Goal: Task Accomplishment & Management: Manage account settings

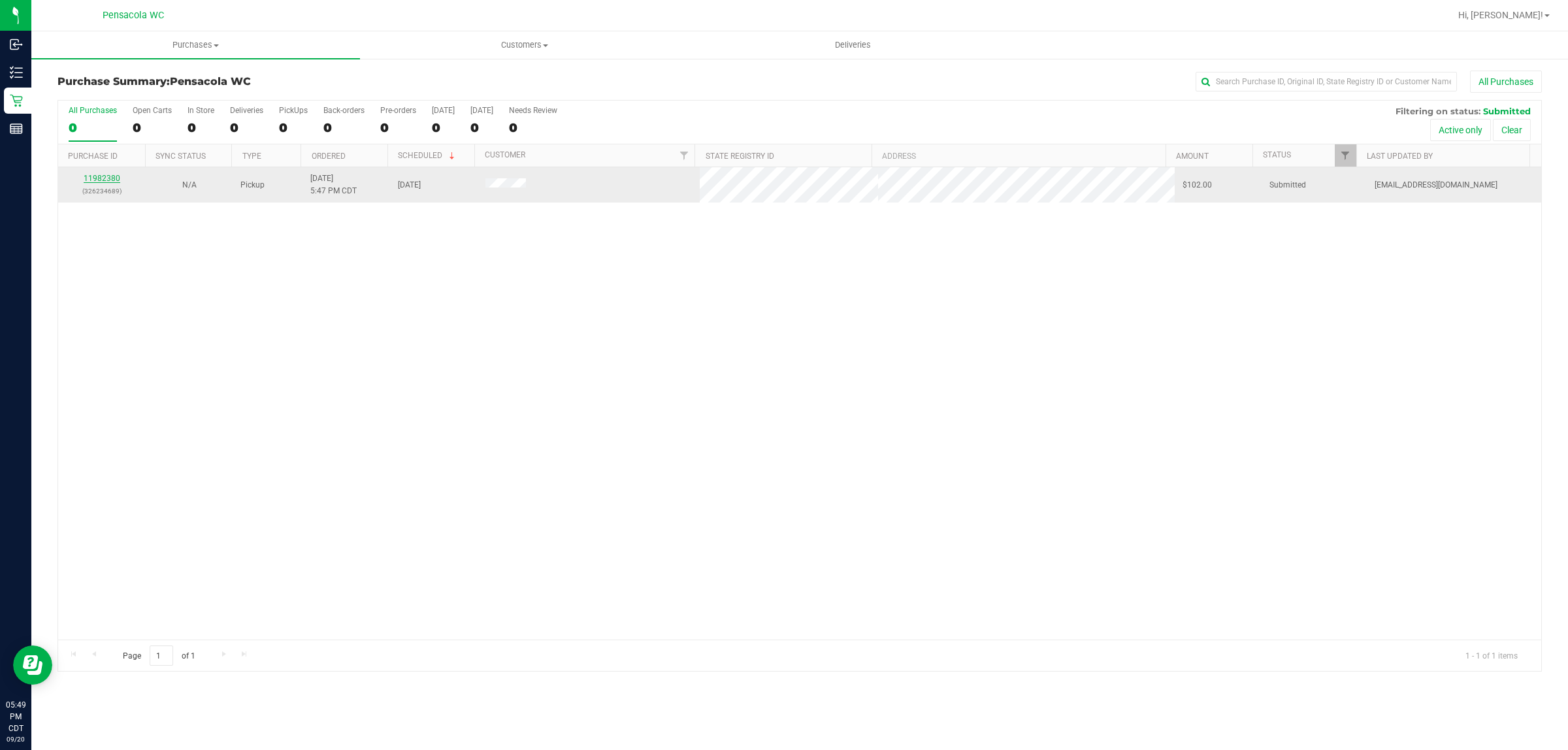
click at [118, 180] on link "11982380" at bounding box center [102, 178] width 37 height 9
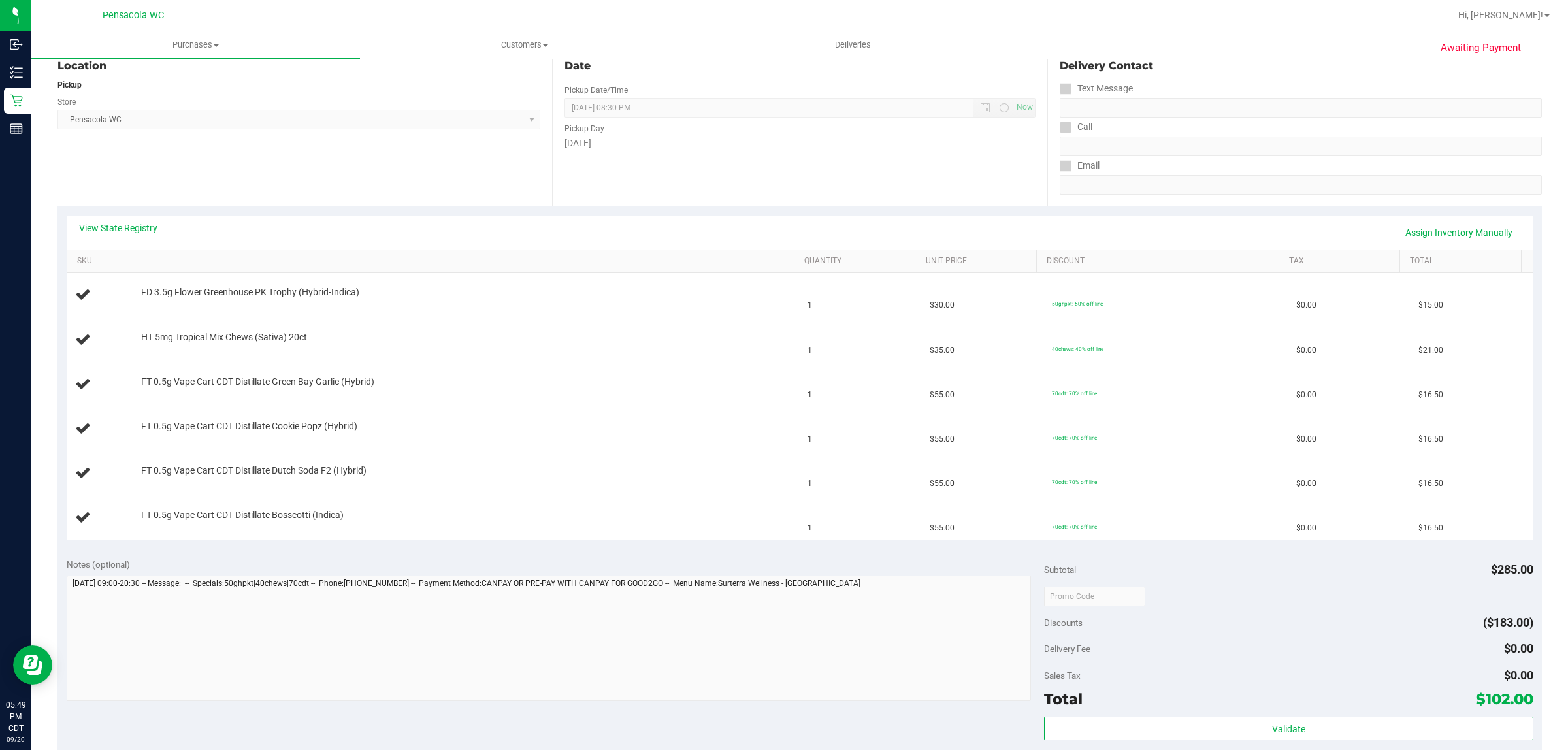
scroll to position [163, 0]
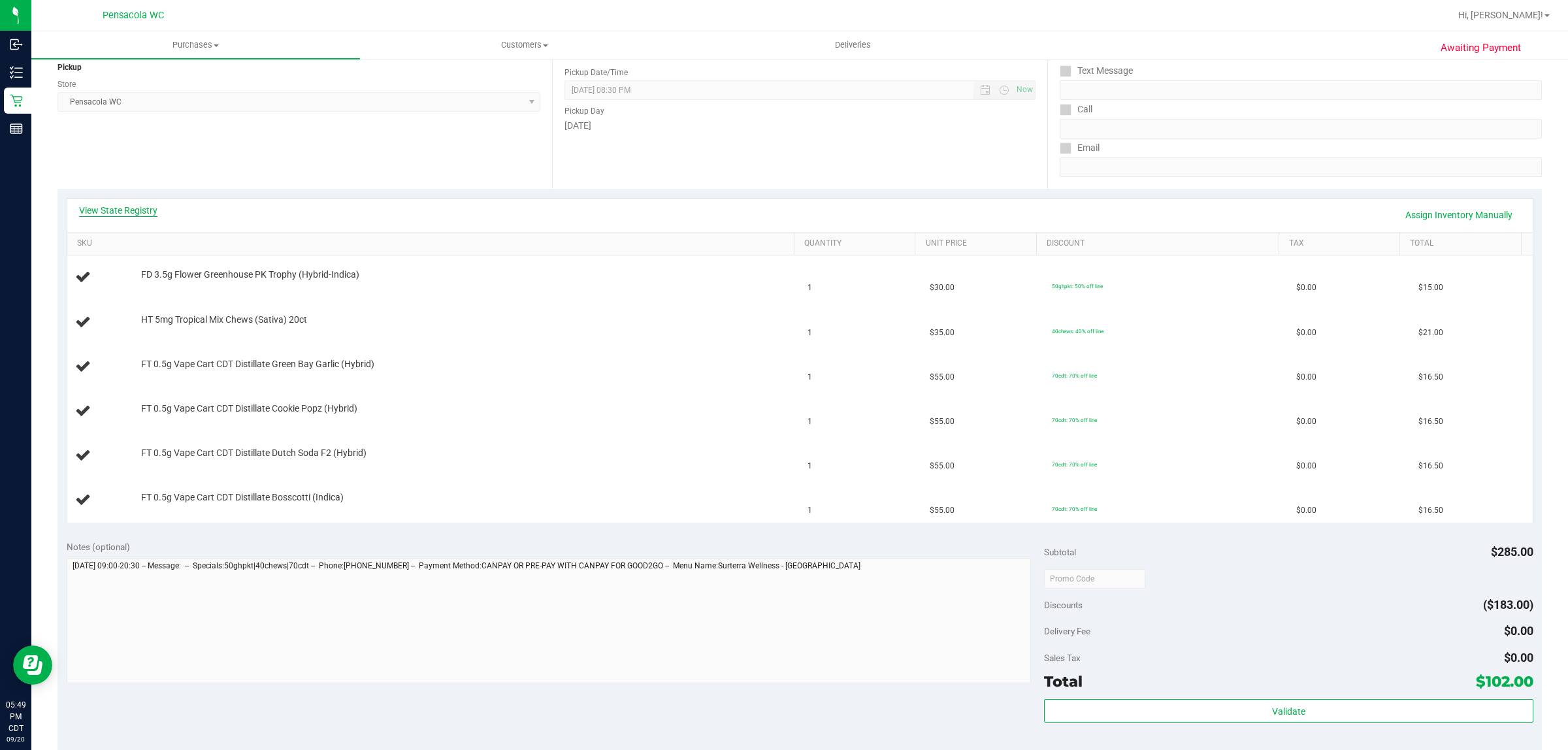
click at [138, 211] on link "View State Registry" at bounding box center [118, 210] width 78 height 13
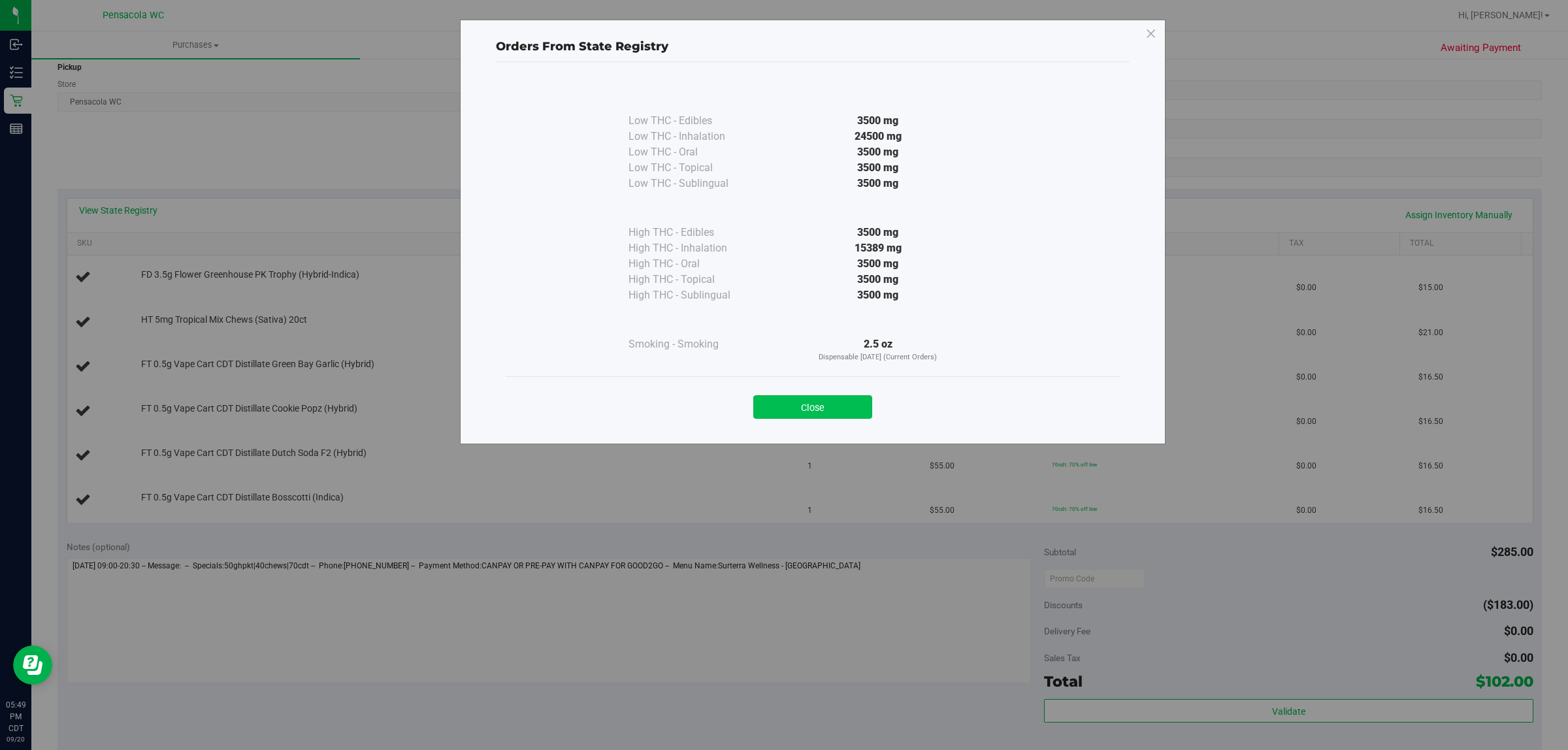
click at [824, 402] on button "Close" at bounding box center [813, 406] width 119 height 24
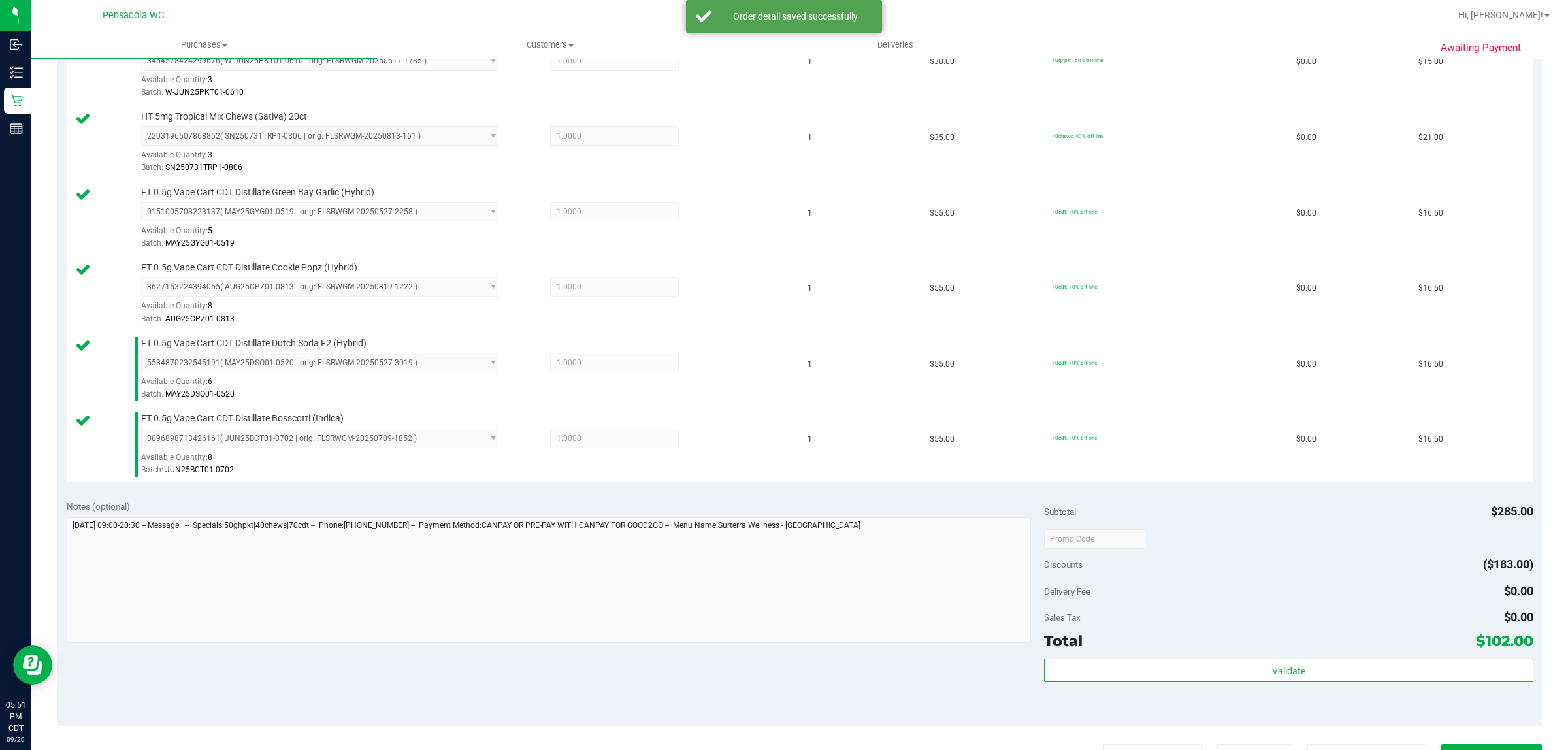
scroll to position [496, 0]
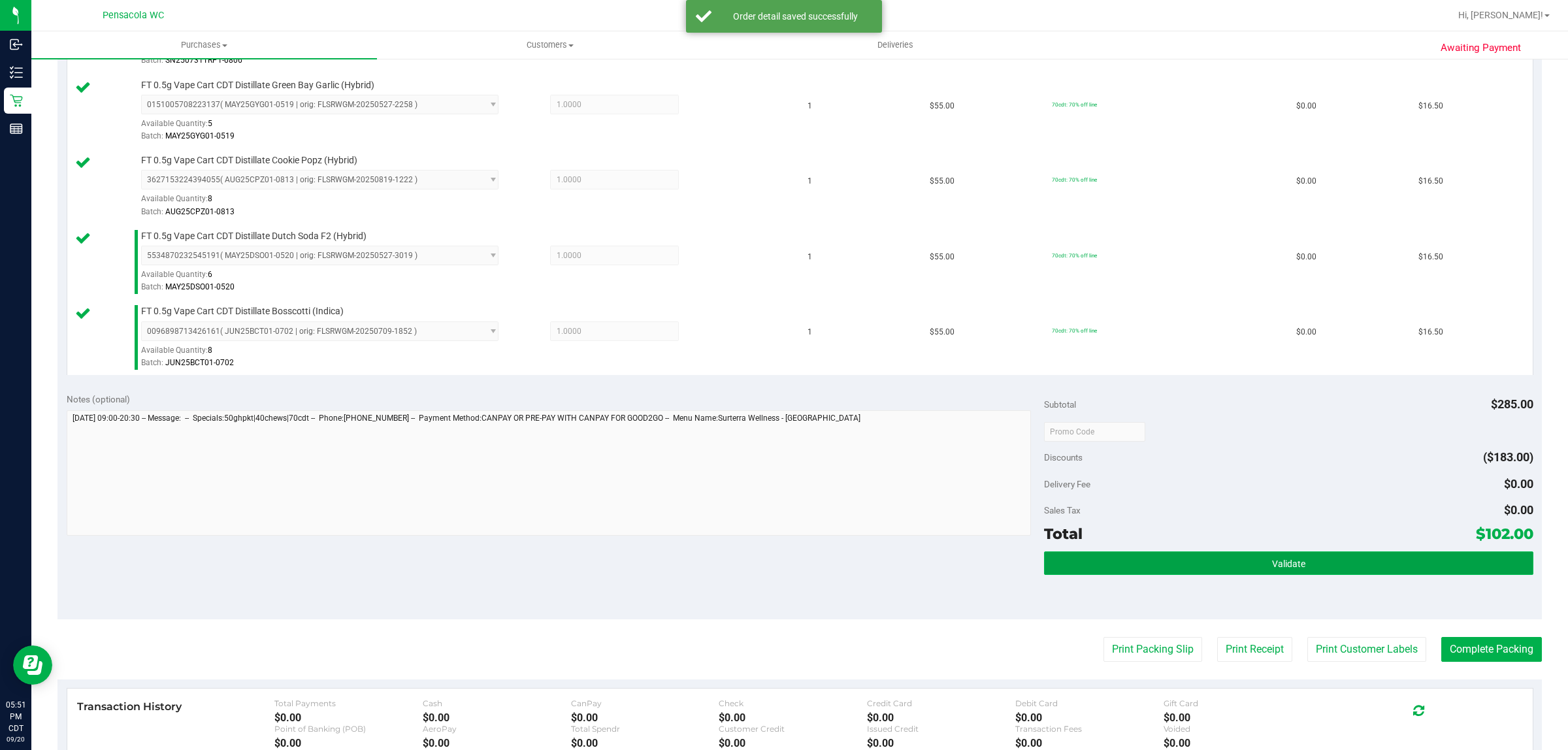
click at [1314, 569] on button "Validate" at bounding box center [1288, 562] width 489 height 24
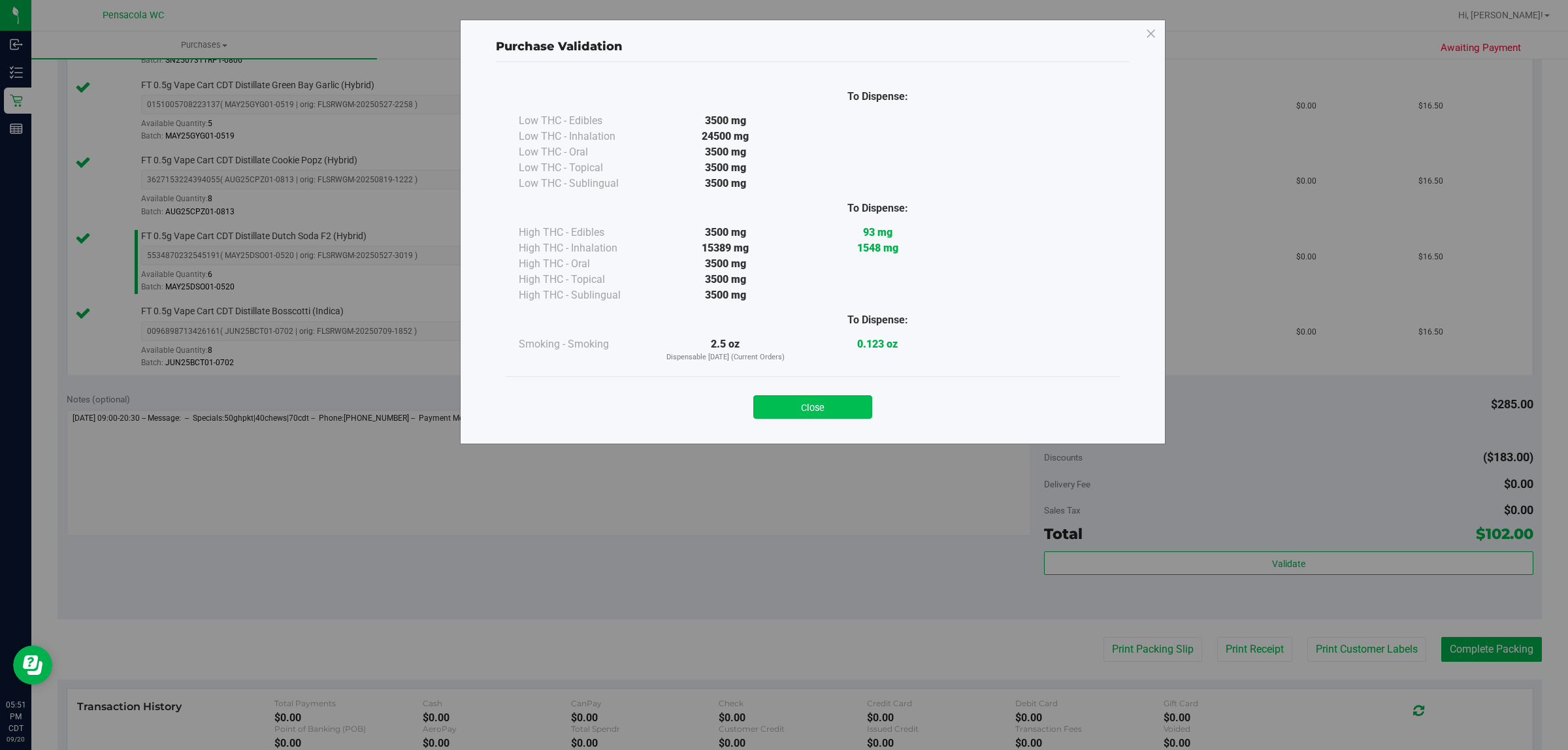
click at [840, 402] on button "Close" at bounding box center [813, 406] width 119 height 24
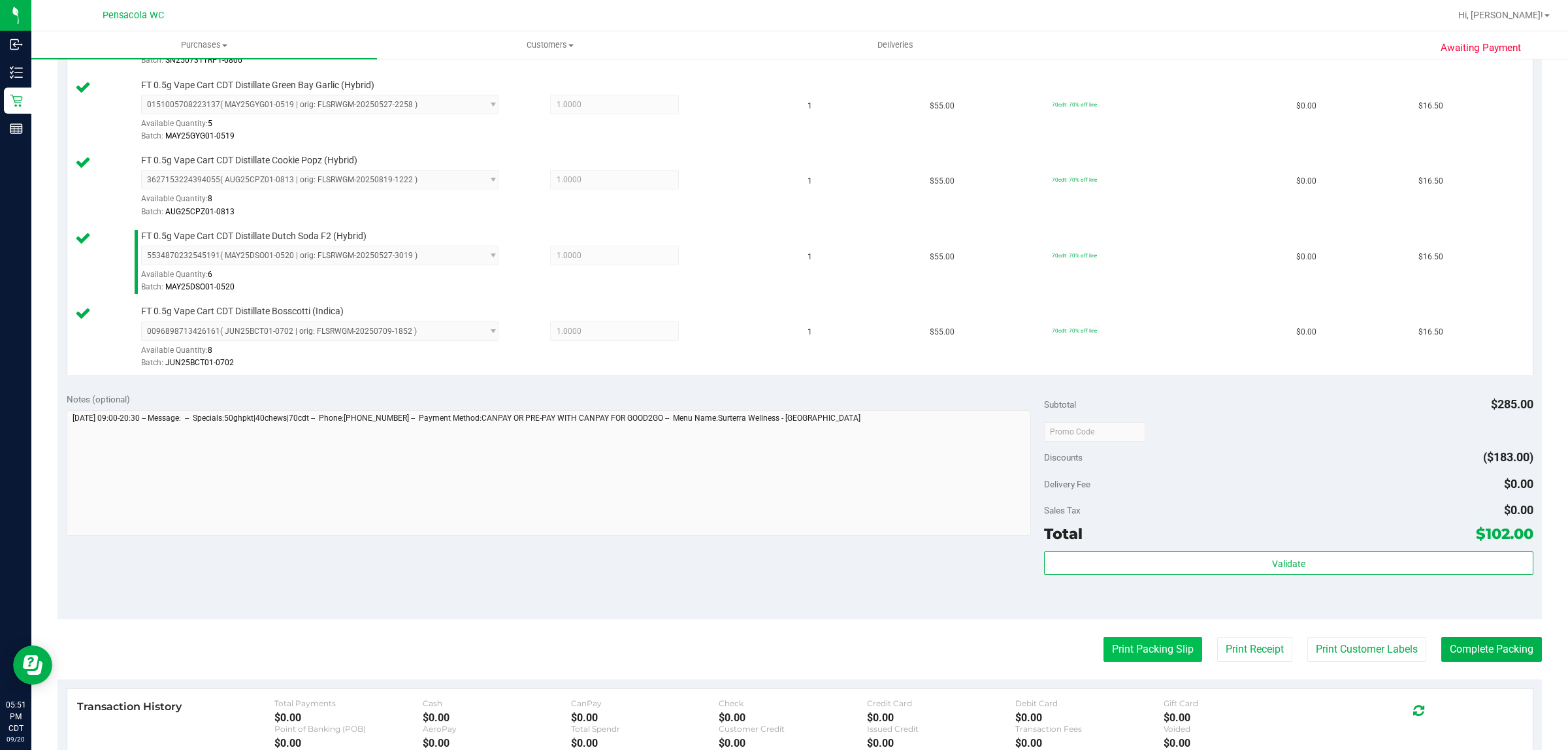
click at [1154, 661] on button "Print Packing Slip" at bounding box center [1153, 649] width 98 height 25
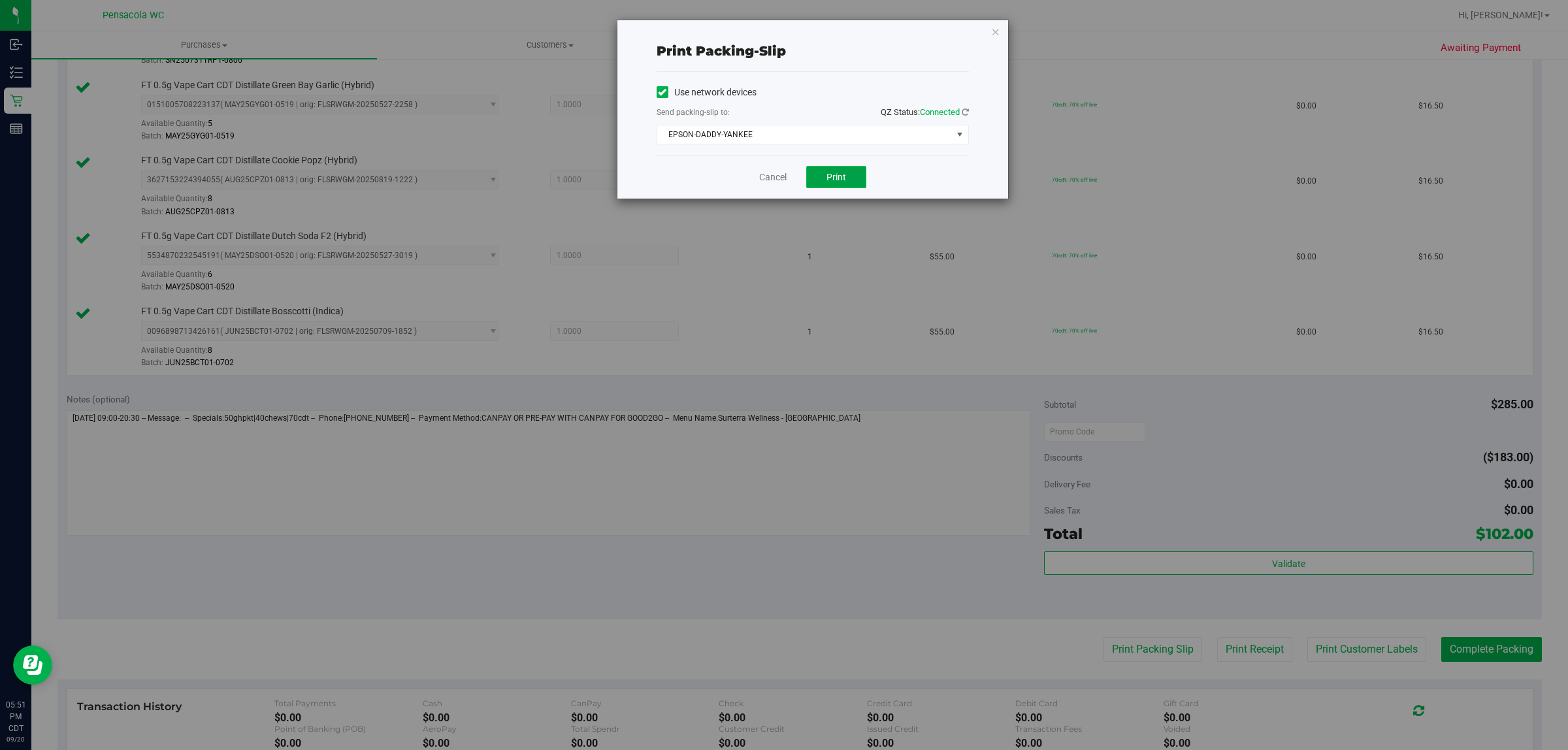
click at [848, 175] on button "Print" at bounding box center [836, 176] width 60 height 22
click at [827, 142] on span "EPSON-DADDY-YANKEE" at bounding box center [805, 134] width 295 height 19
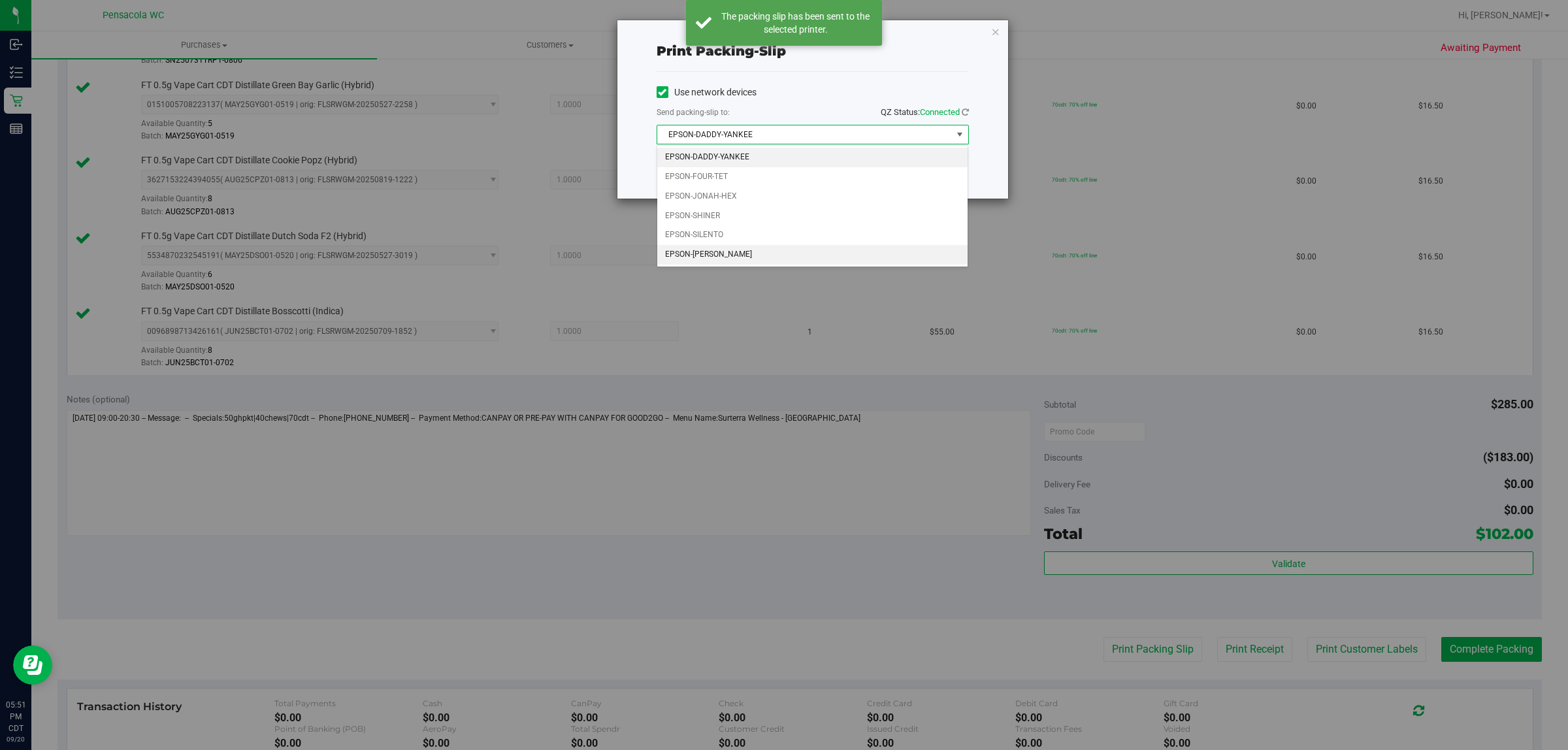
click at [743, 252] on li "EPSON-[PERSON_NAME]" at bounding box center [813, 254] width 311 height 20
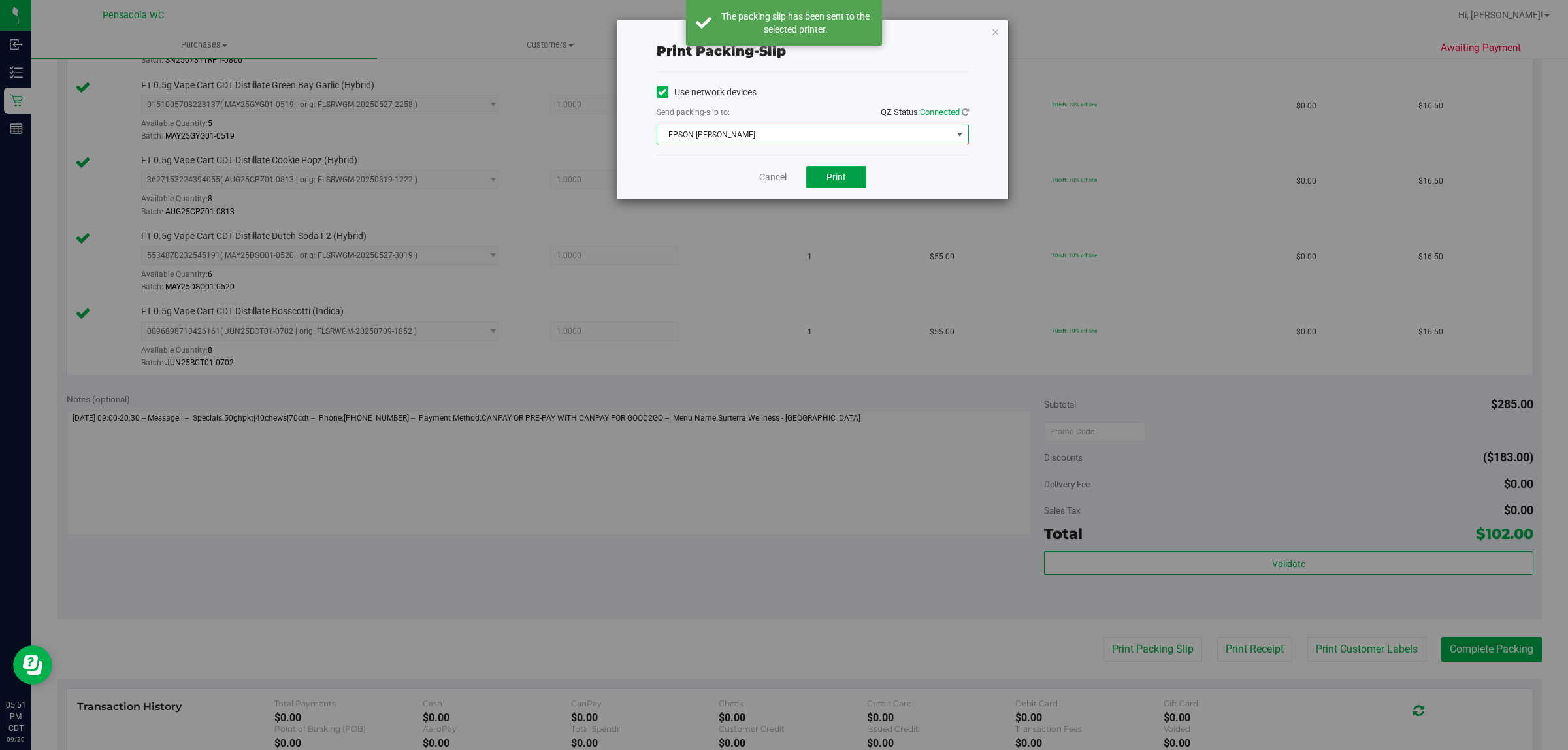
click at [836, 178] on span "Print" at bounding box center [836, 176] width 20 height 11
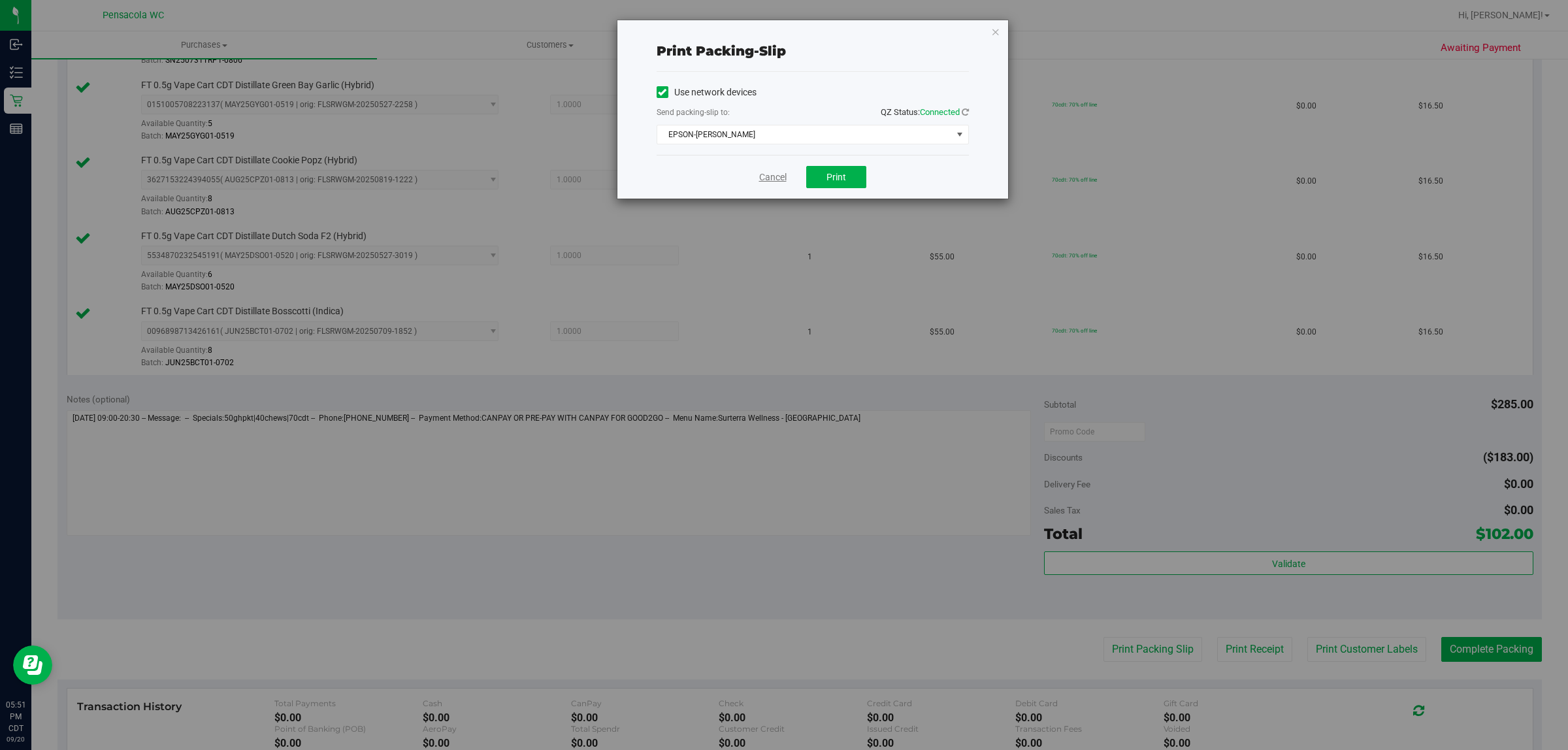
click at [779, 171] on link "Cancel" at bounding box center [773, 177] width 28 height 14
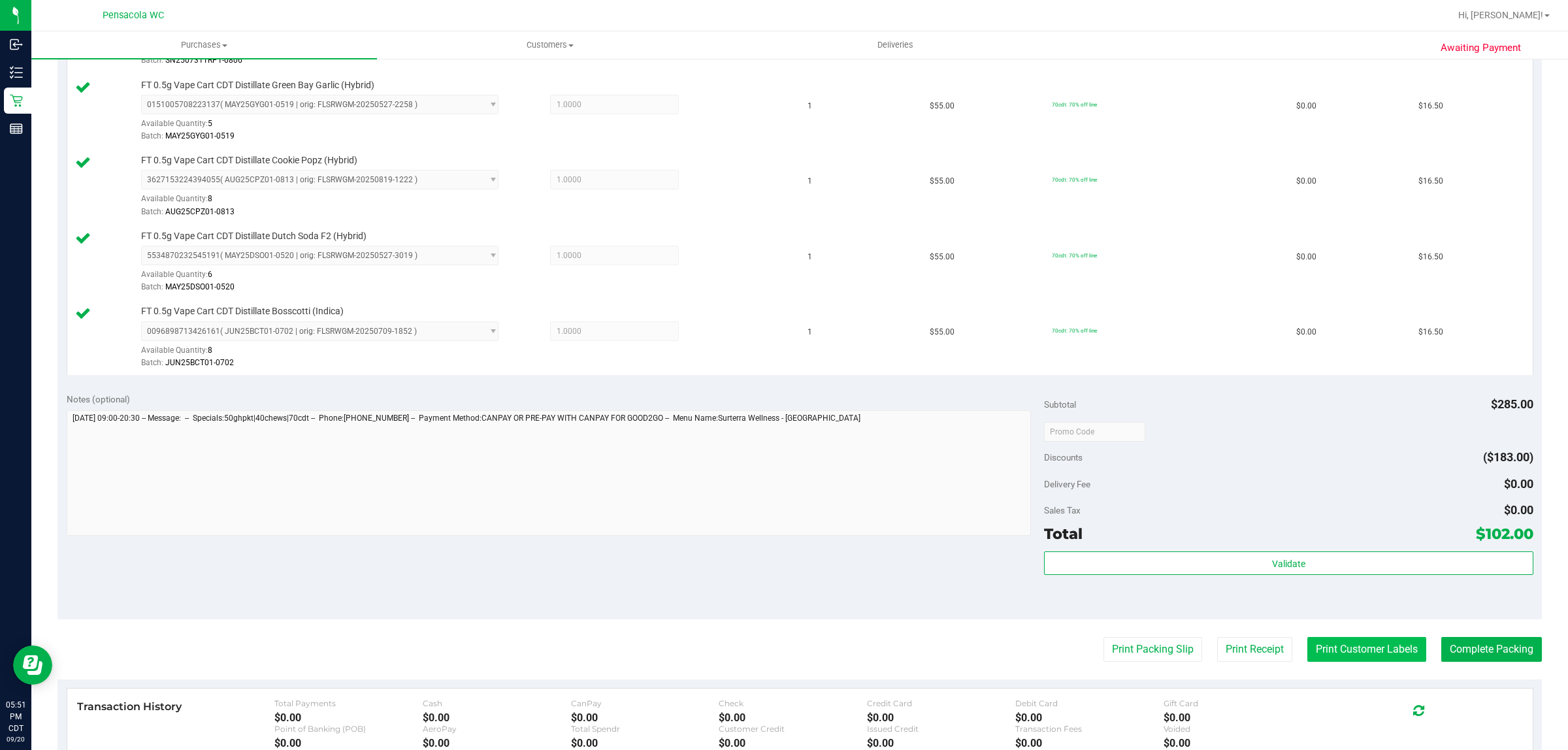
click at [1362, 652] on button "Print Customer Labels" at bounding box center [1366, 649] width 119 height 25
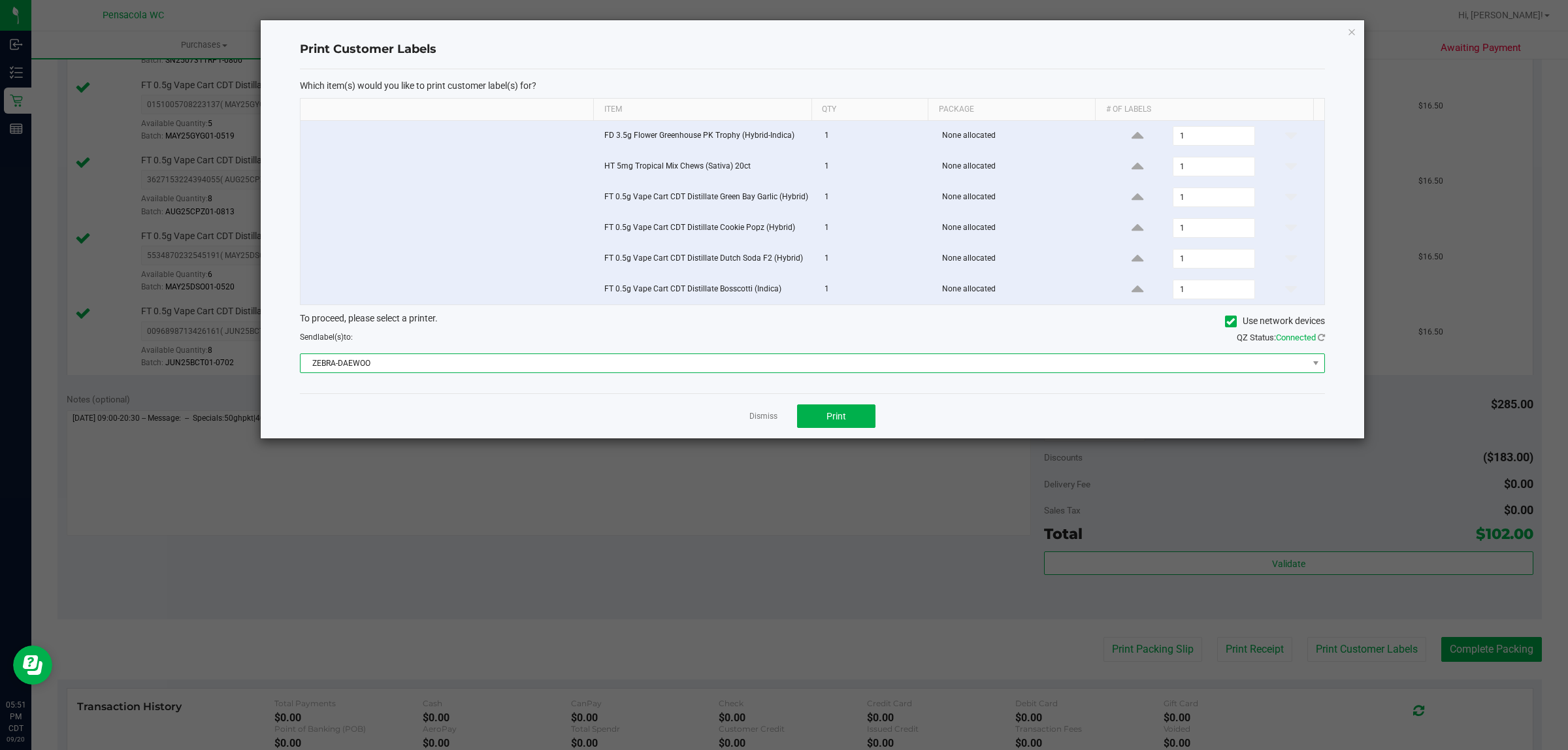
click at [609, 359] on span "ZEBRA-DAEWOO" at bounding box center [805, 363] width 1008 height 19
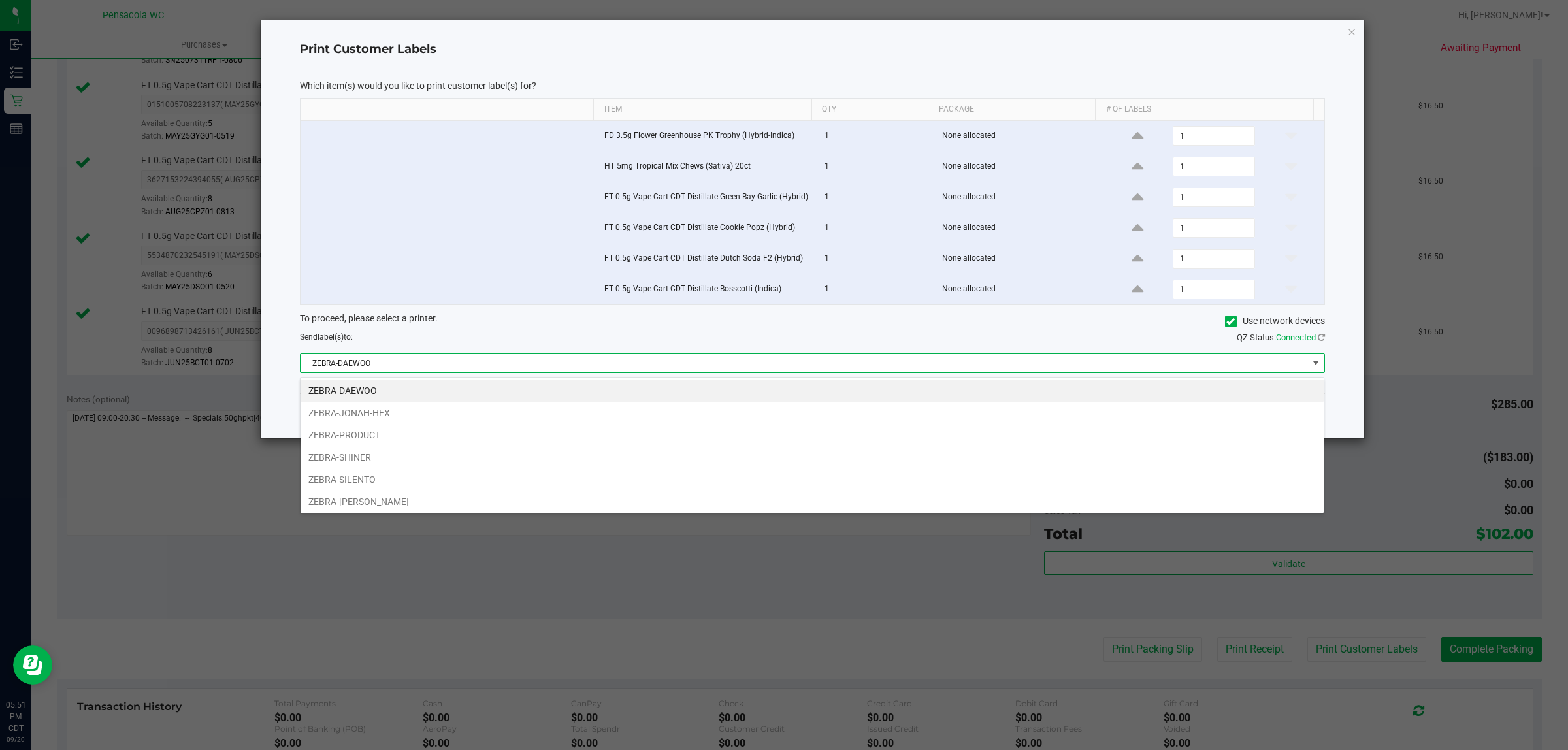
scroll to position [20, 1024]
click at [412, 503] on li "ZEBRA-[PERSON_NAME]" at bounding box center [812, 501] width 1023 height 22
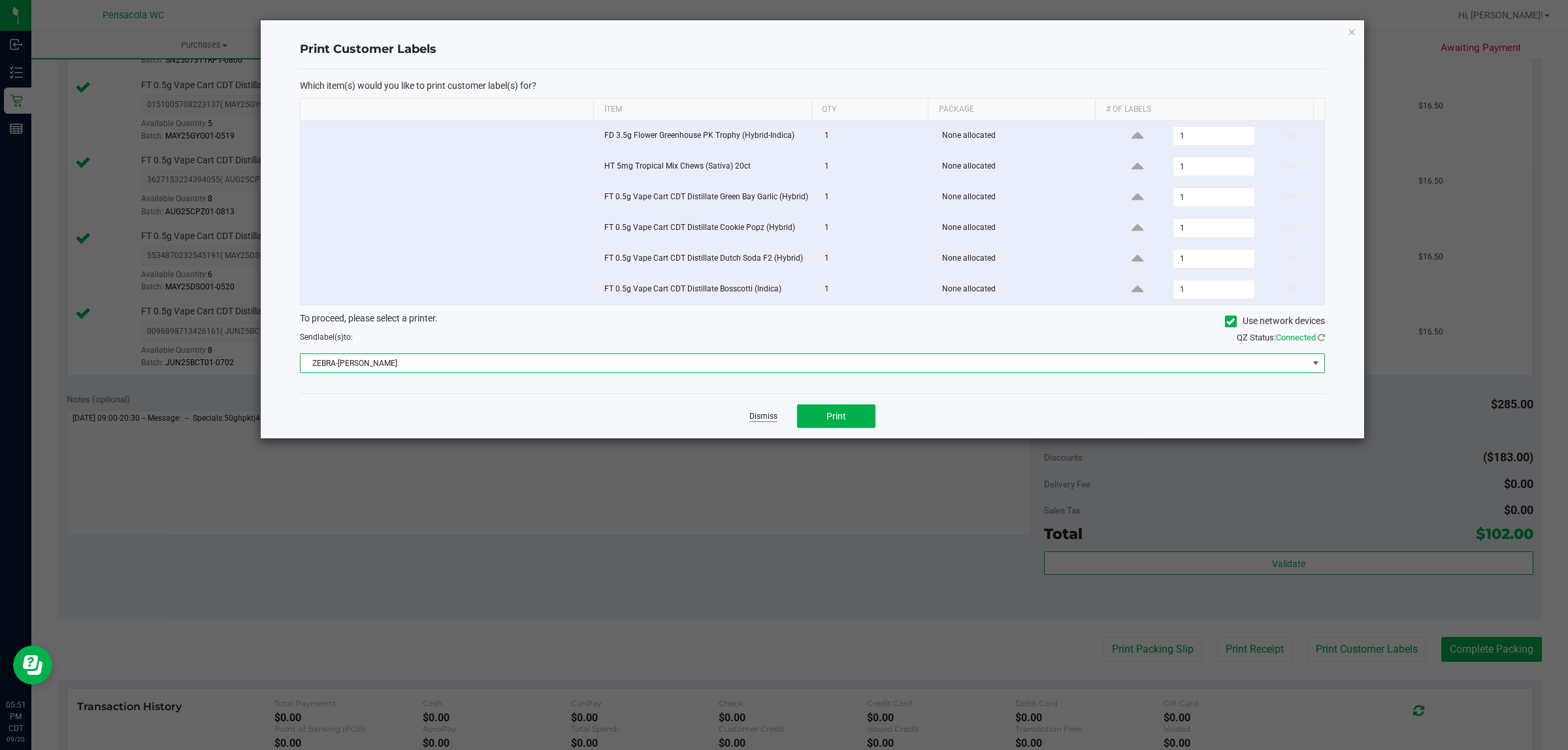
click at [758, 418] on link "Dismiss" at bounding box center [763, 417] width 28 height 11
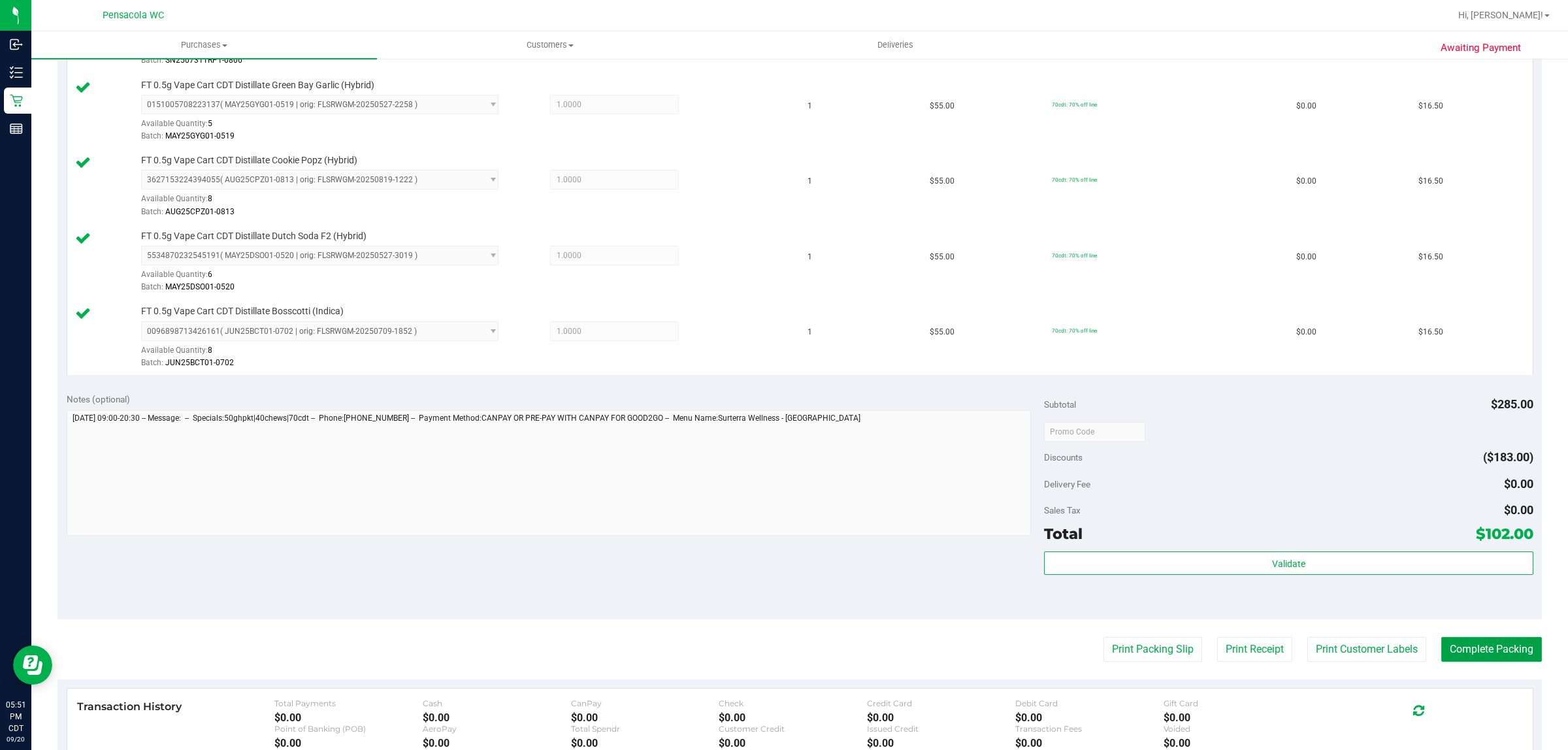
click at [1504, 645] on button "Complete Packing" at bounding box center [1492, 649] width 101 height 25
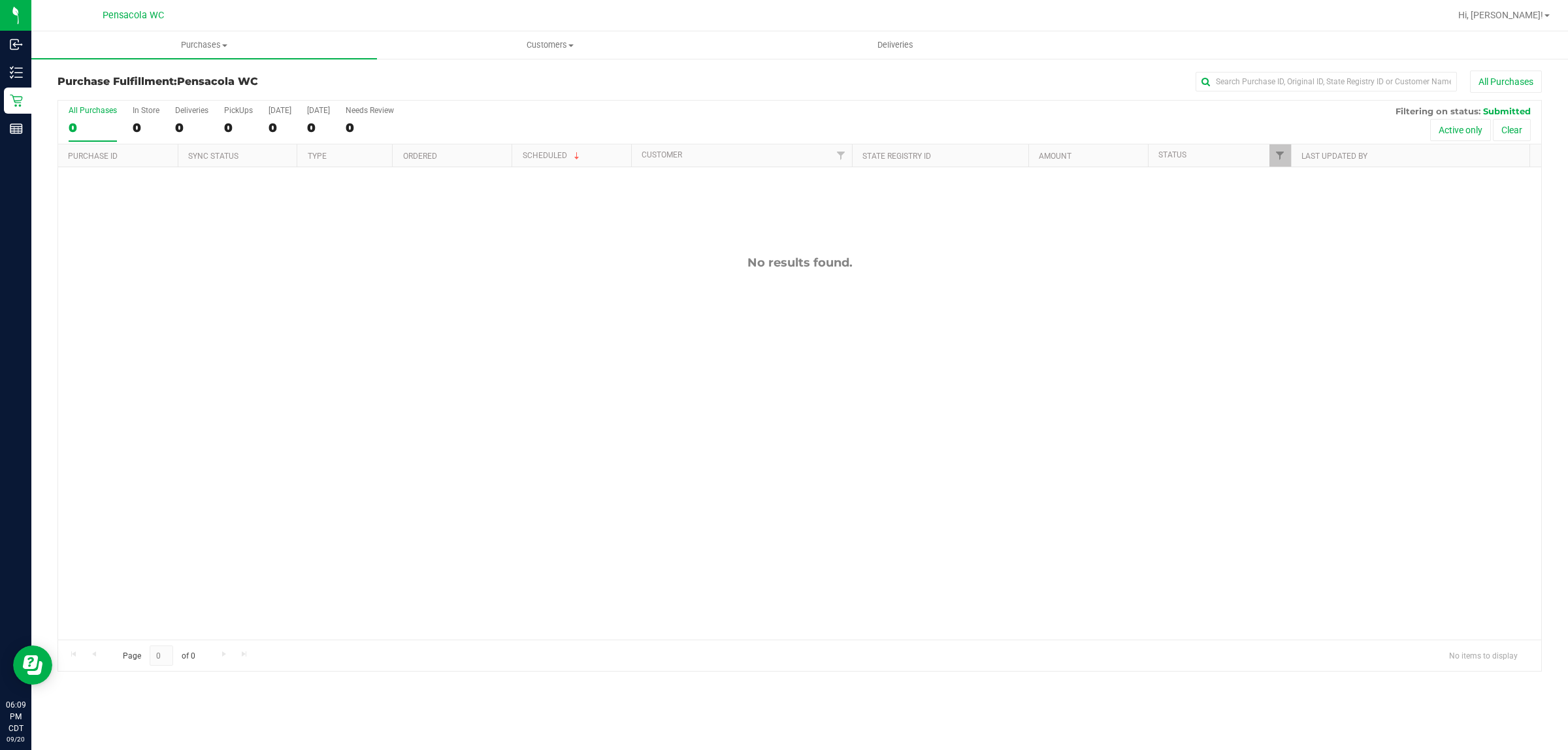
click at [1279, 165] on link "Filter" at bounding box center [1280, 155] width 22 height 22
click at [1317, 301] on span "Packed" at bounding box center [1309, 301] width 25 height 8
click at [1291, 301] on input "Packed" at bounding box center [1286, 301] width 8 height 8
checkbox input "true"
click at [1328, 379] on button "Filter" at bounding box center [1308, 385] width 63 height 28
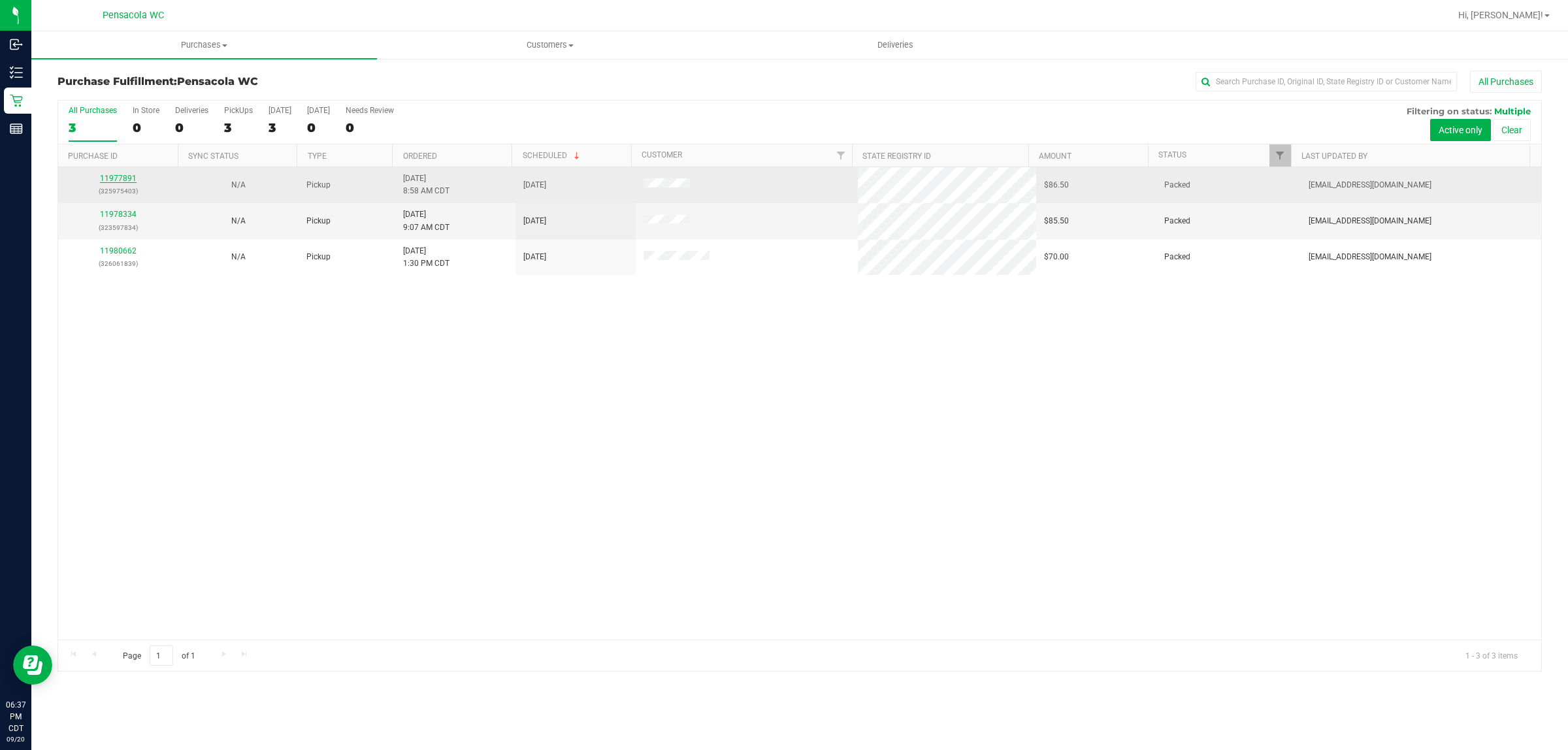
click at [121, 181] on link "11977891" at bounding box center [118, 178] width 37 height 9
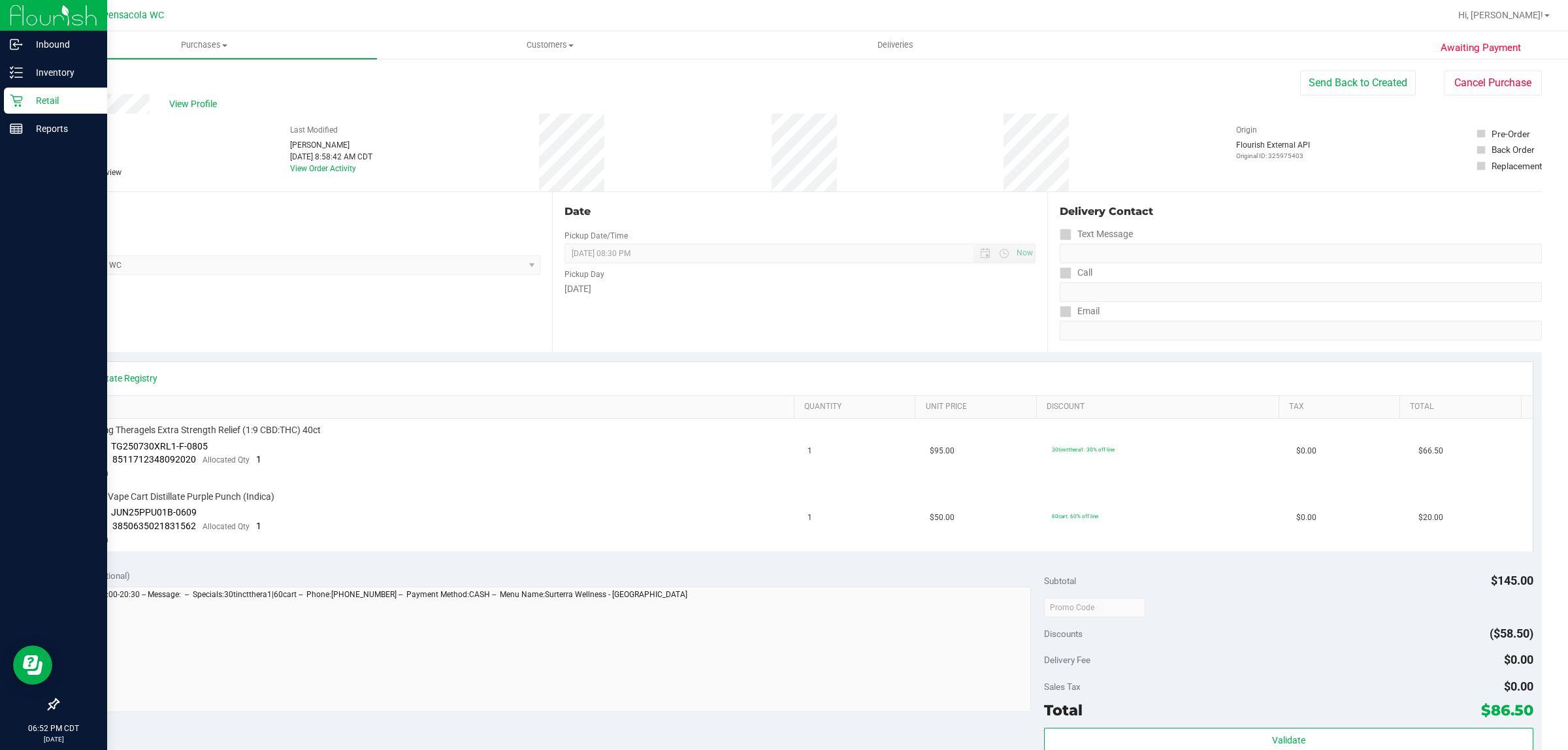
click at [41, 95] on p "Retail" at bounding box center [62, 100] width 78 height 15
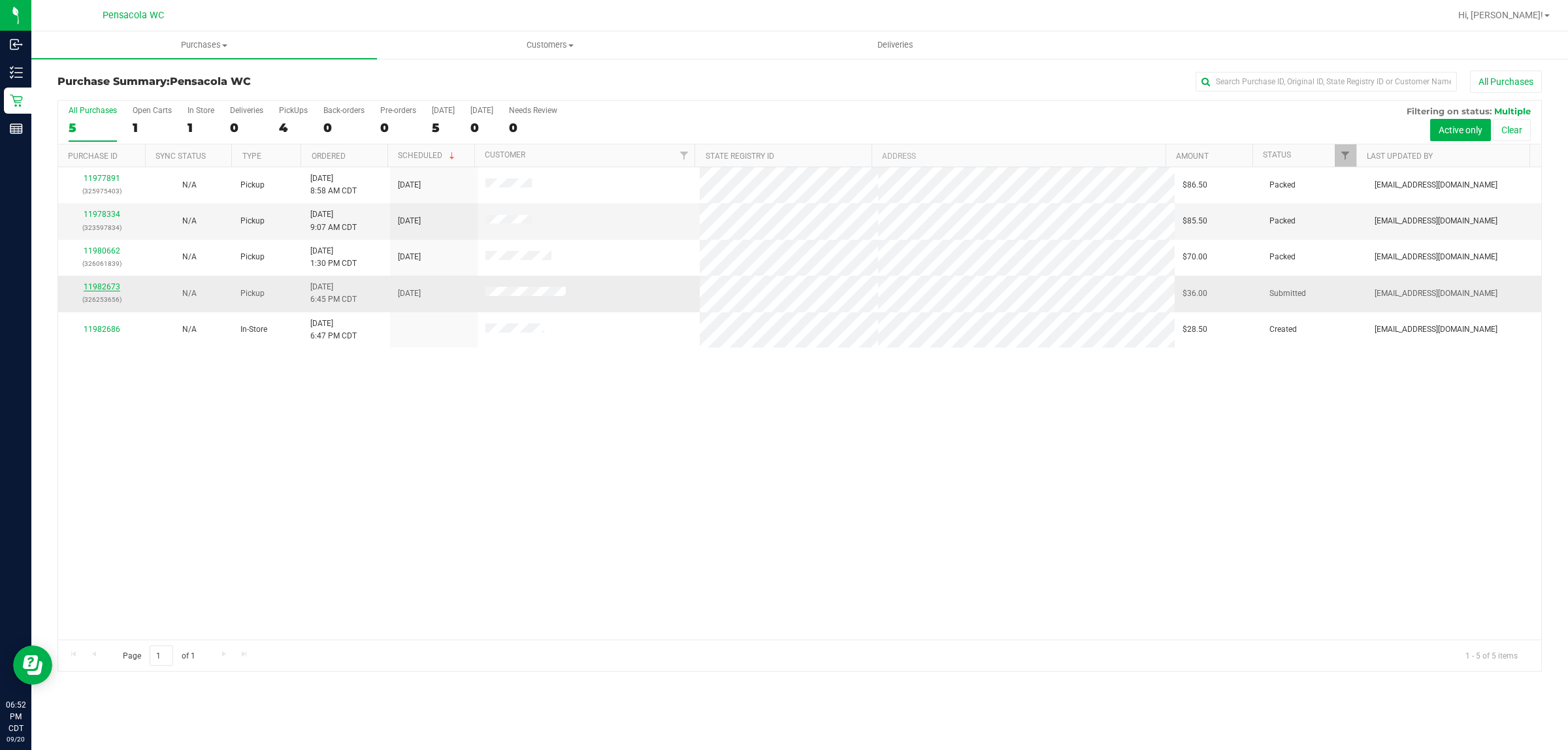
click at [102, 284] on link "11982673" at bounding box center [102, 286] width 37 height 9
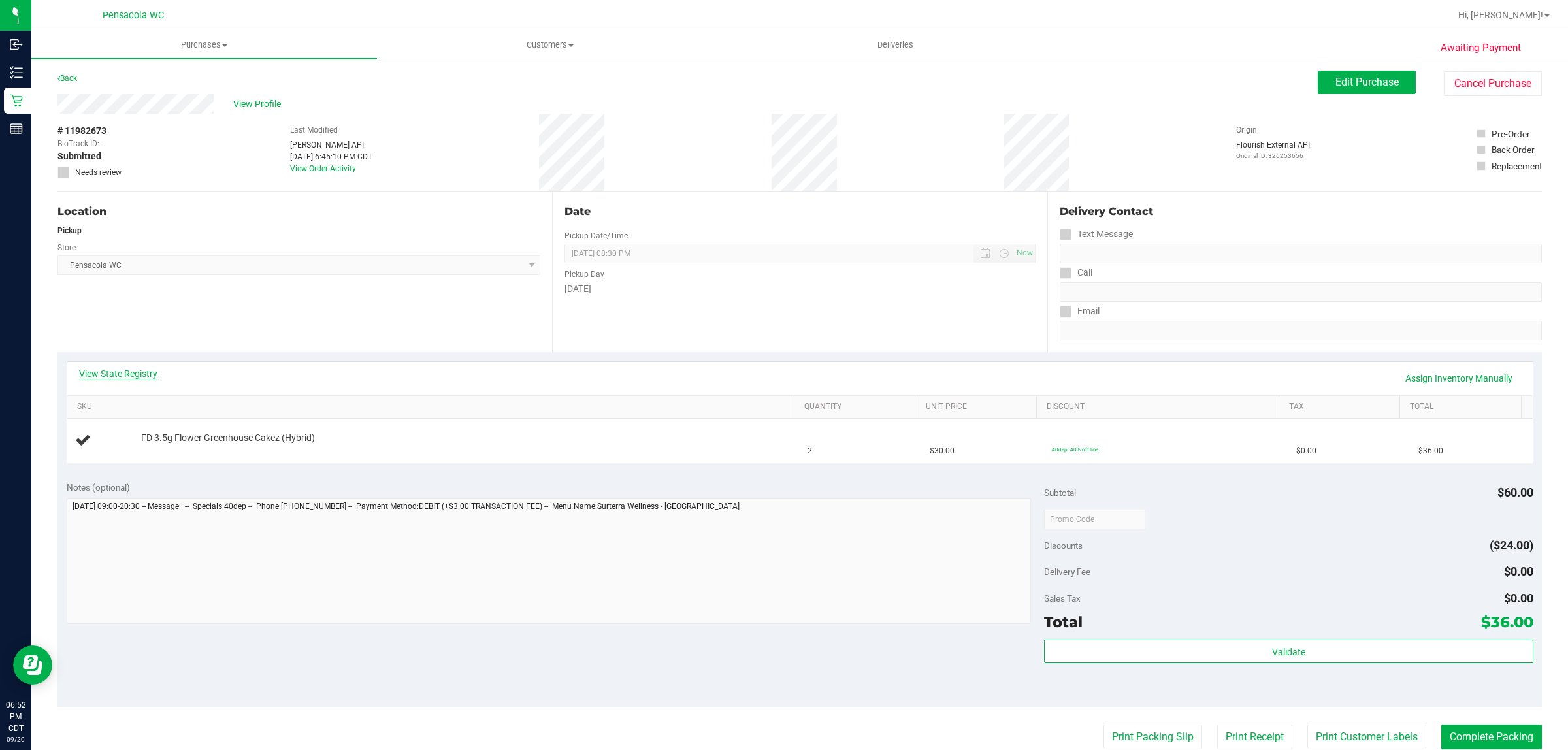
click at [141, 379] on link "View State Registry" at bounding box center [118, 374] width 78 height 13
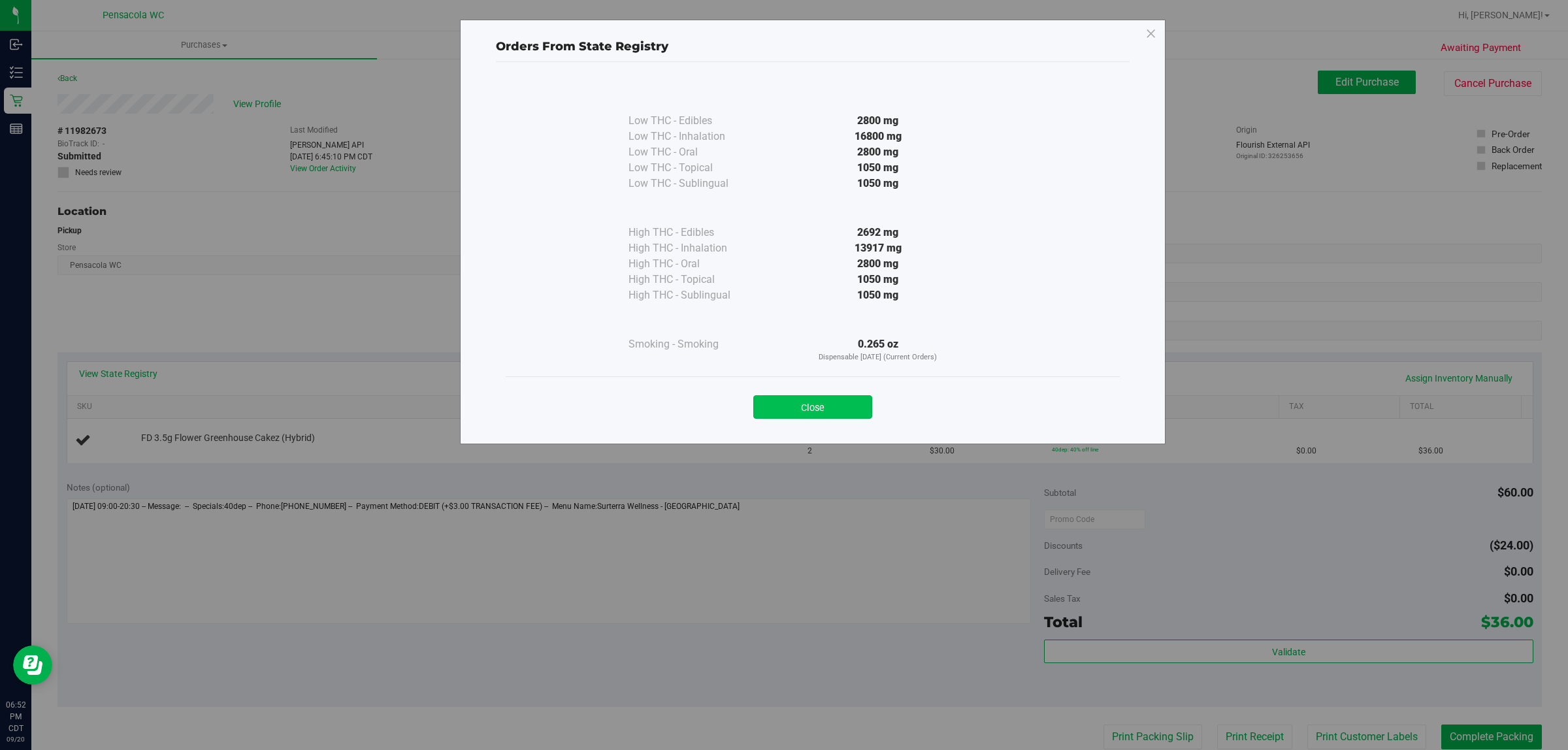
click at [845, 405] on button "Close" at bounding box center [813, 406] width 119 height 24
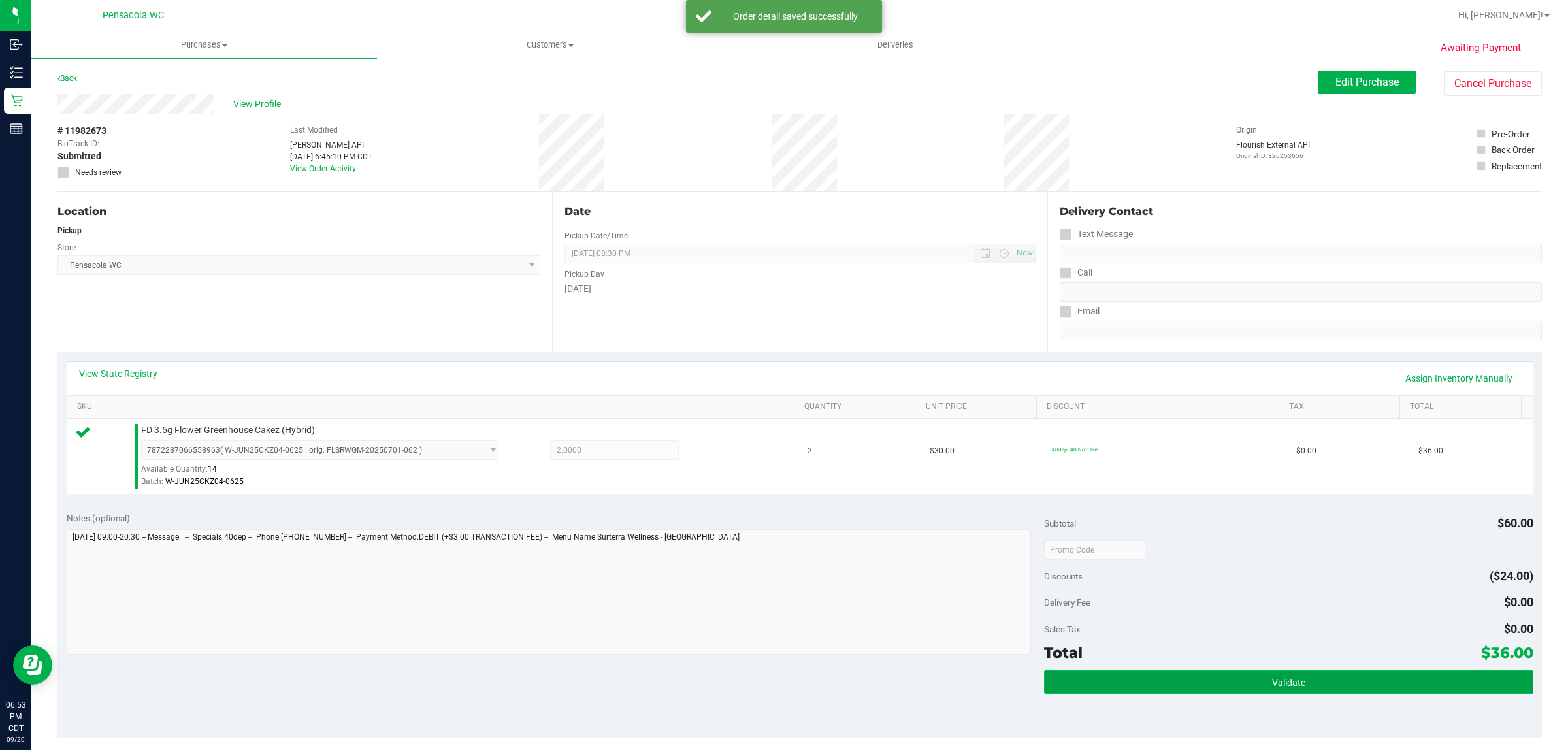
click at [1337, 681] on button "Validate" at bounding box center [1288, 682] width 489 height 24
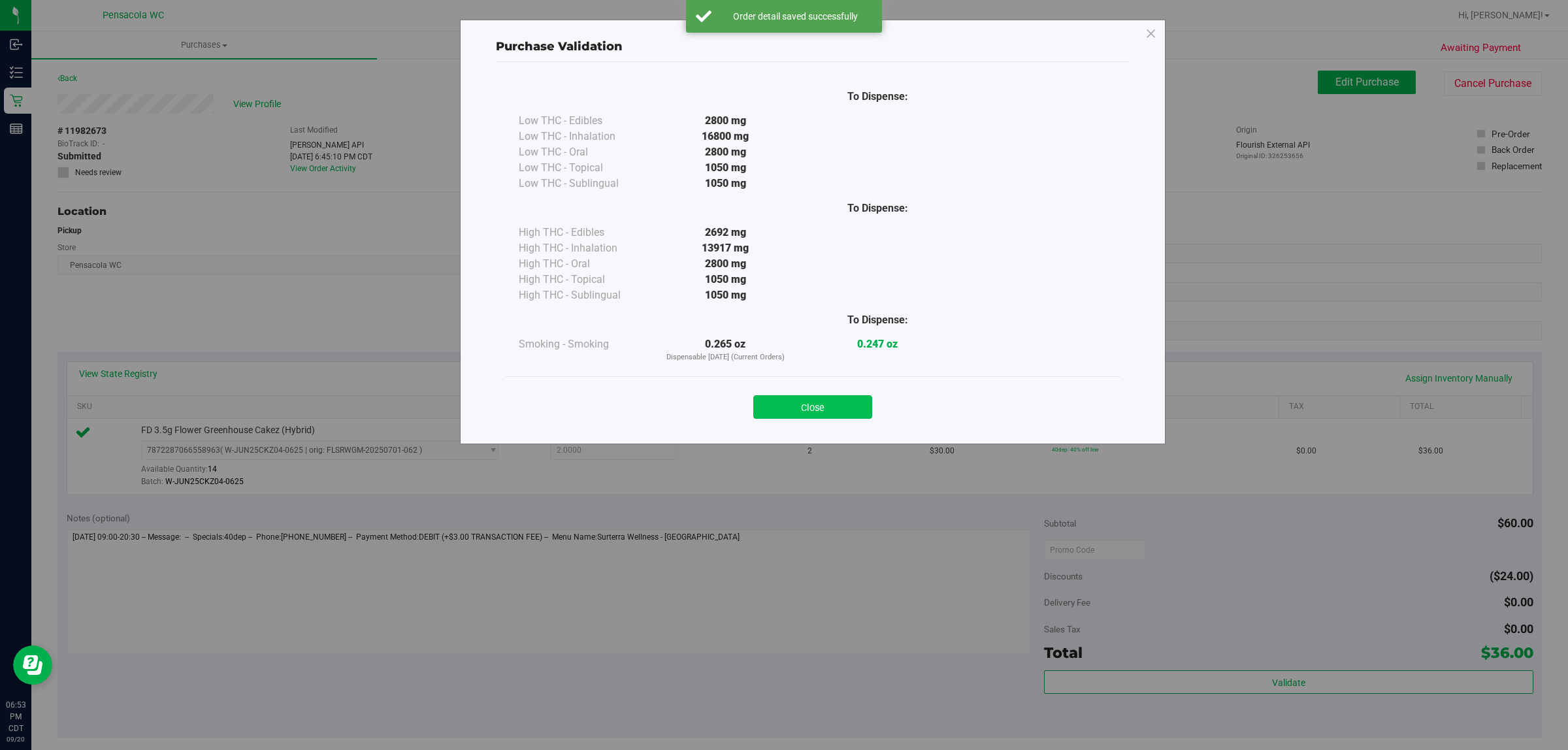
click at [846, 396] on button "Close" at bounding box center [813, 406] width 119 height 24
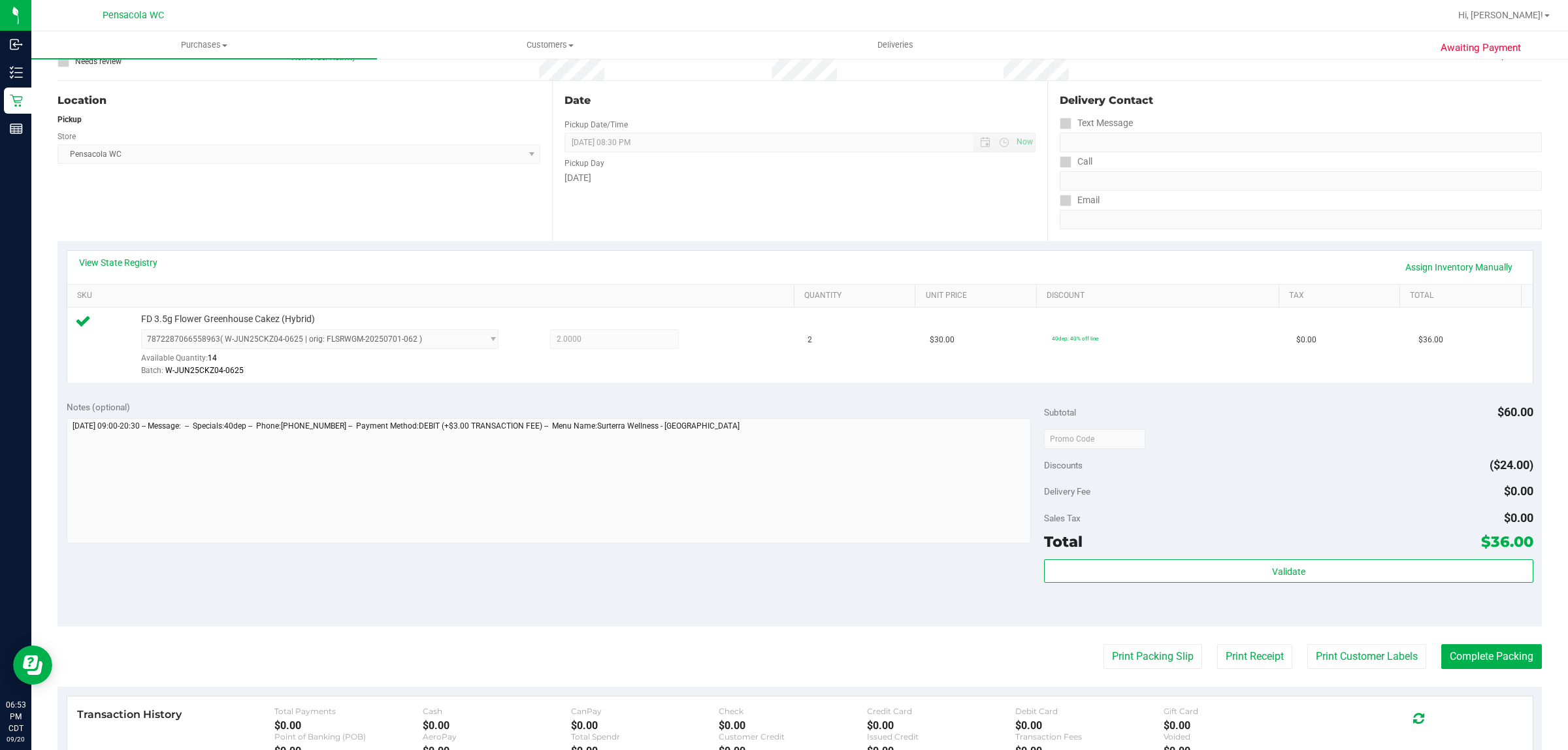
scroll to position [181, 0]
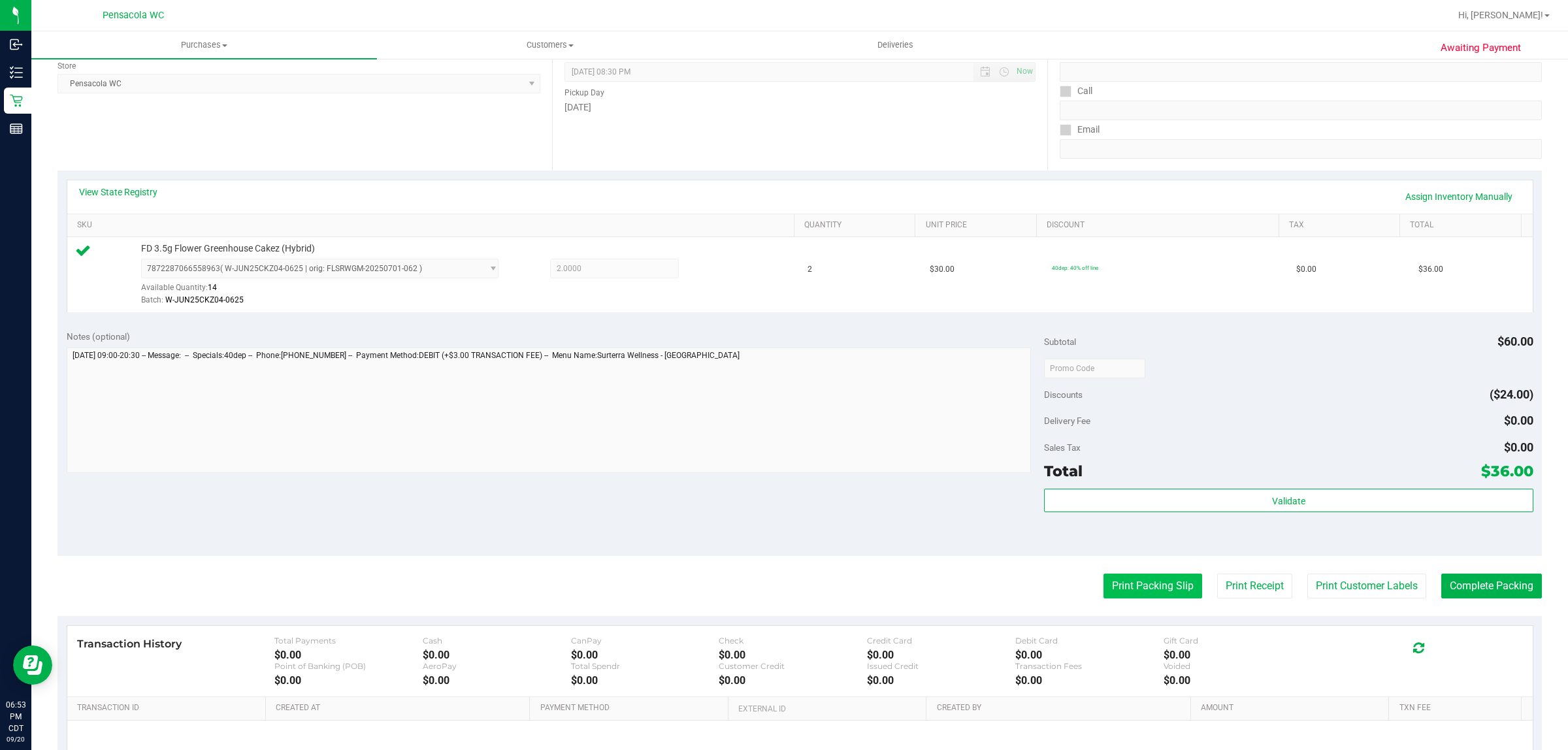
click at [1131, 581] on button "Print Packing Slip" at bounding box center [1153, 586] width 98 height 25
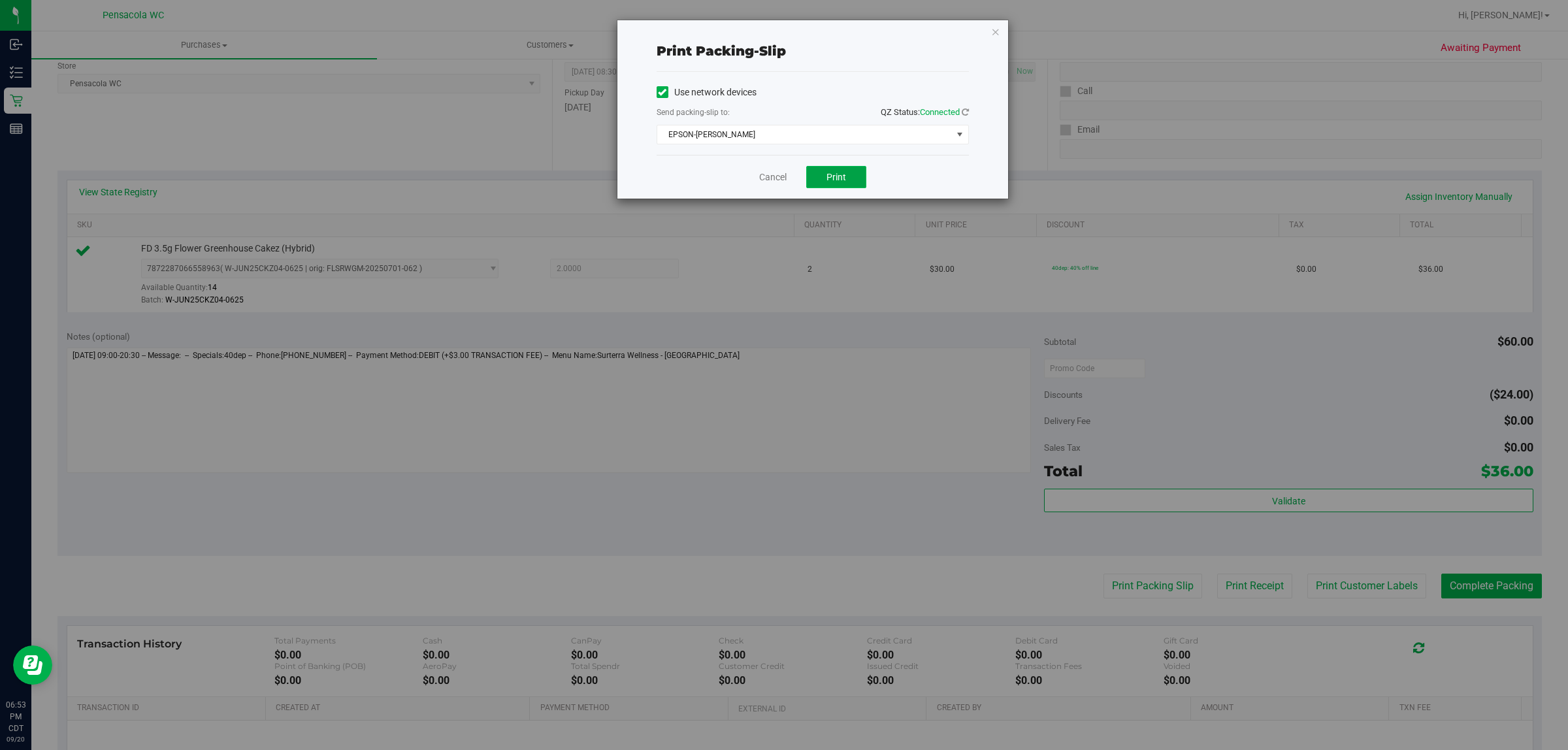
click at [822, 184] on button "Print" at bounding box center [836, 176] width 60 height 22
click at [771, 177] on link "Cancel" at bounding box center [773, 177] width 28 height 14
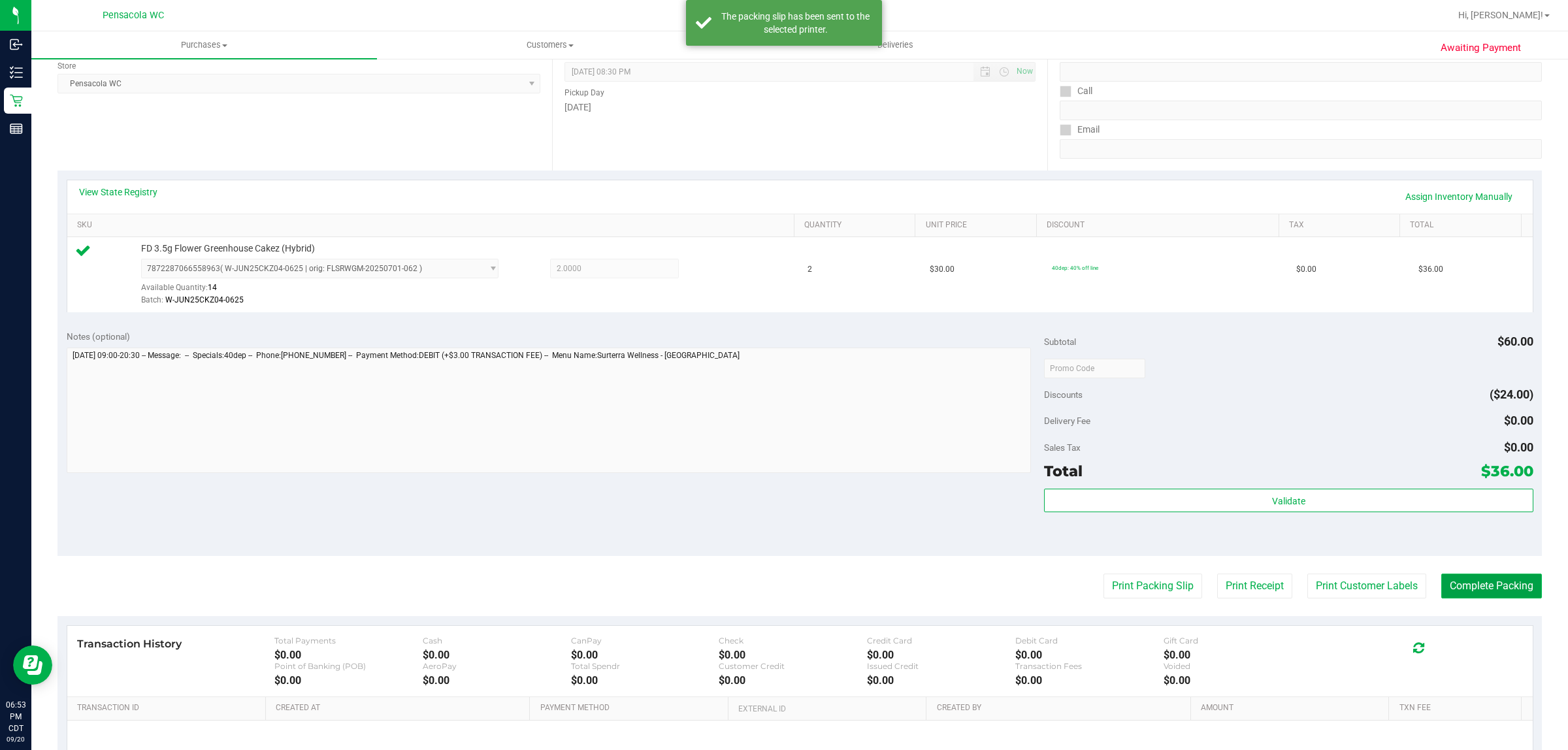
click at [1485, 593] on button "Complete Packing" at bounding box center [1492, 586] width 101 height 25
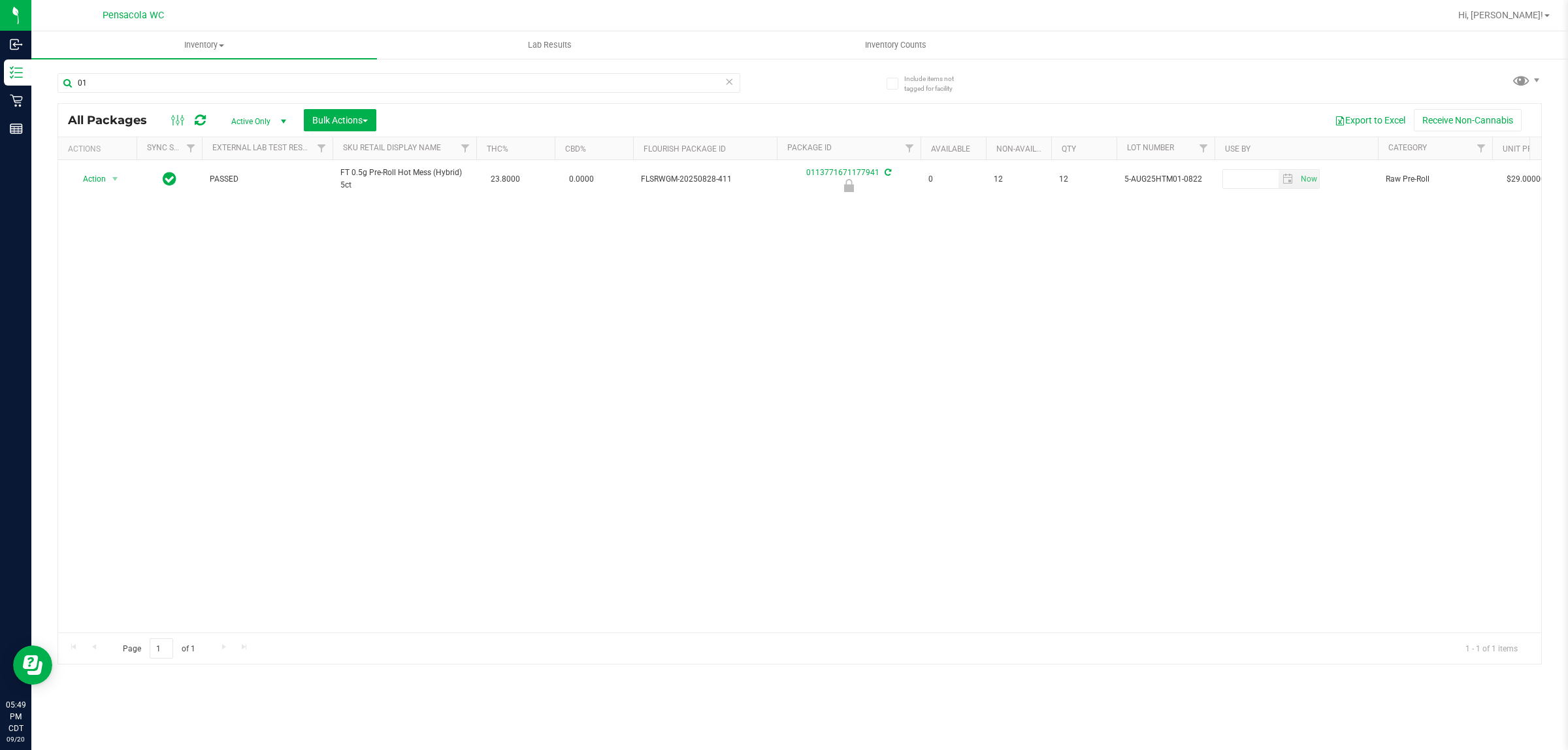
type input "0"
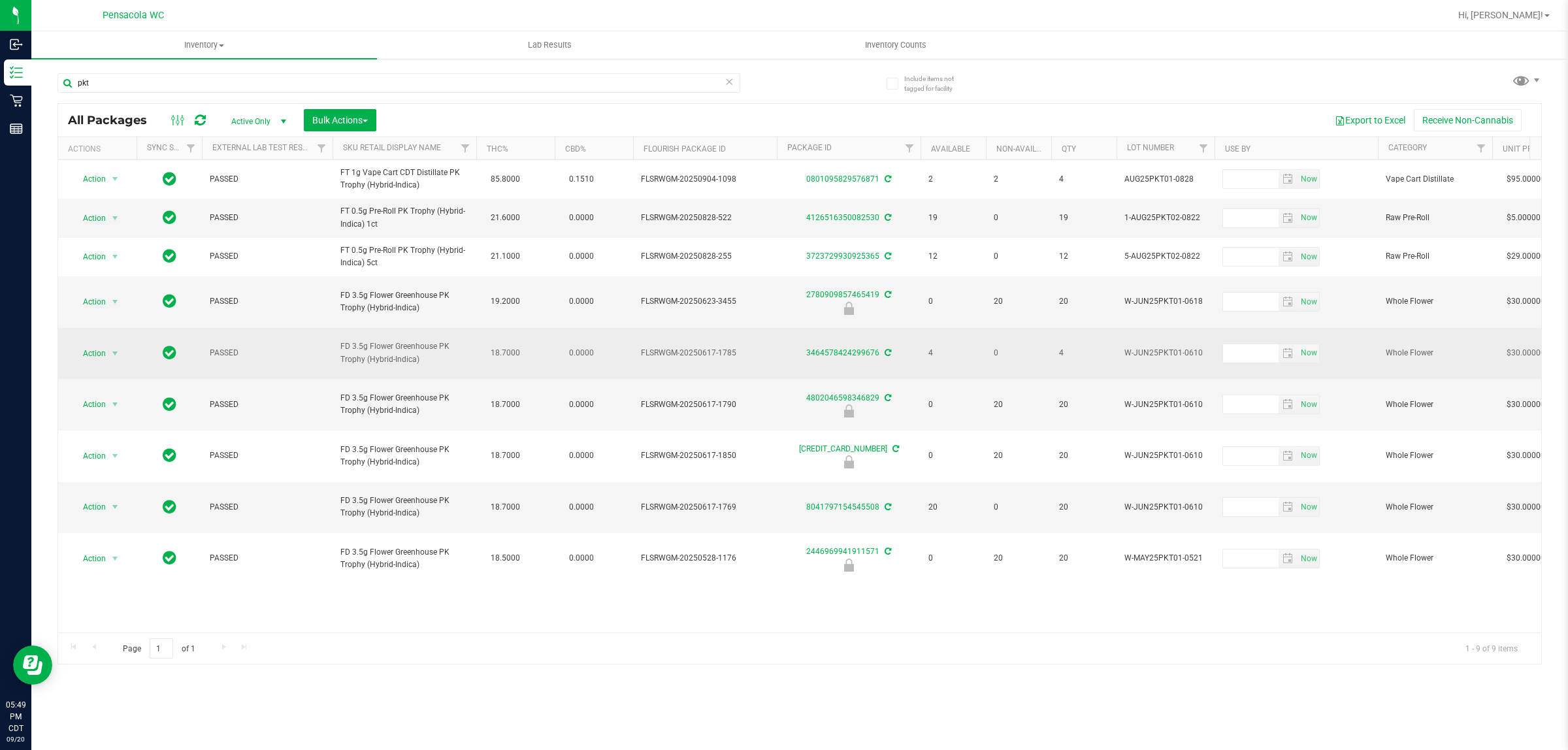
drag, startPoint x: 436, startPoint y: 335, endPoint x: 418, endPoint y: 345, distance: 20.6
click at [442, 341] on span "FD 3.5g Flower Greenhouse PK Trophy (Hybrid-Indica)" at bounding box center [405, 353] width 128 height 25
click at [417, 347] on span "FD 3.5g Flower Greenhouse PK Trophy (Hybrid-Indica)" at bounding box center [405, 353] width 128 height 25
drag, startPoint x: 419, startPoint y: 345, endPoint x: 341, endPoint y: 320, distance: 81.9
click at [341, 328] on td "FD 3.5g Flower Greenhouse PK Trophy (Hybrid-Indica)" at bounding box center [404, 354] width 144 height 52
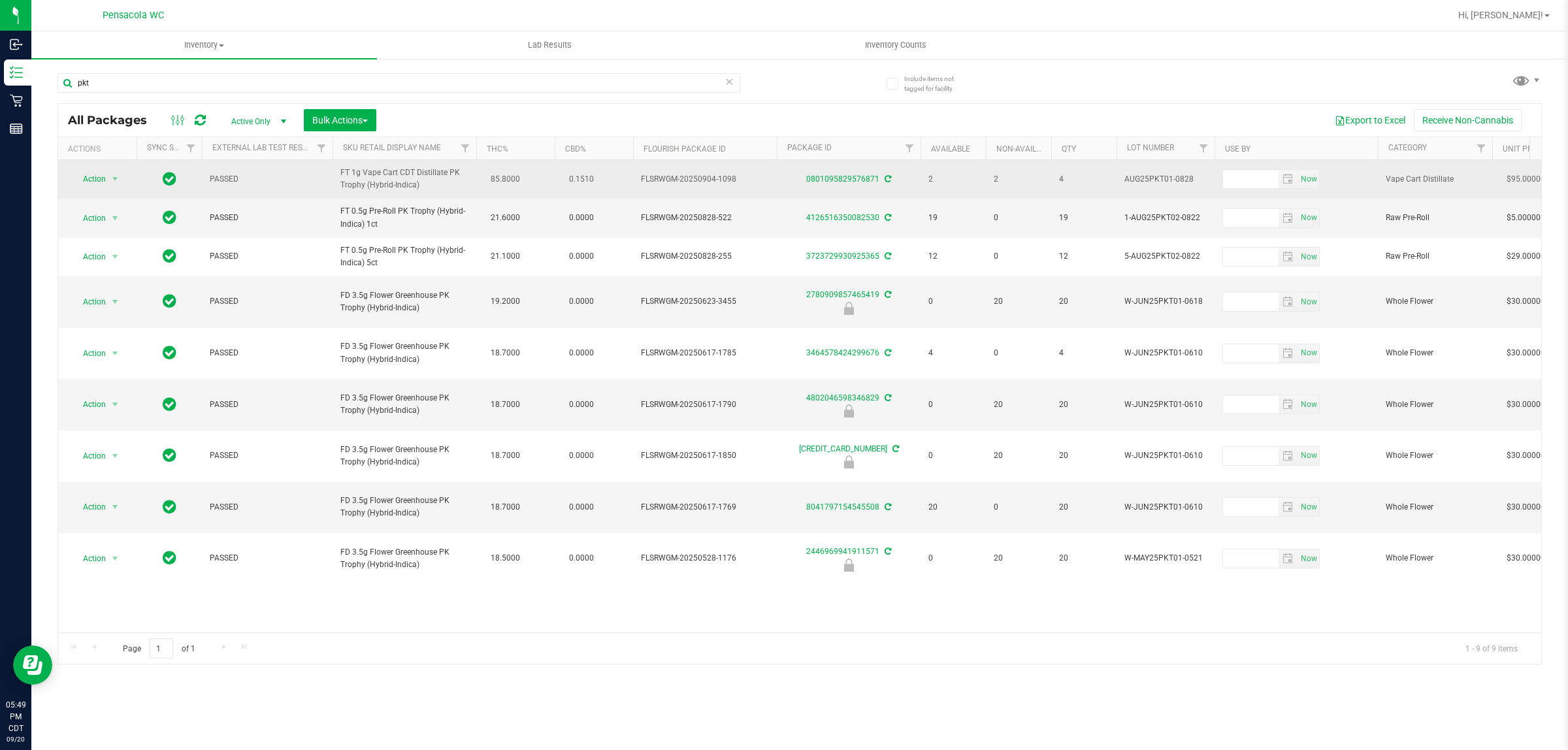
copy span "FD 3.5g Flower Greenhouse PK Trophy (Hybrid-Indica)"
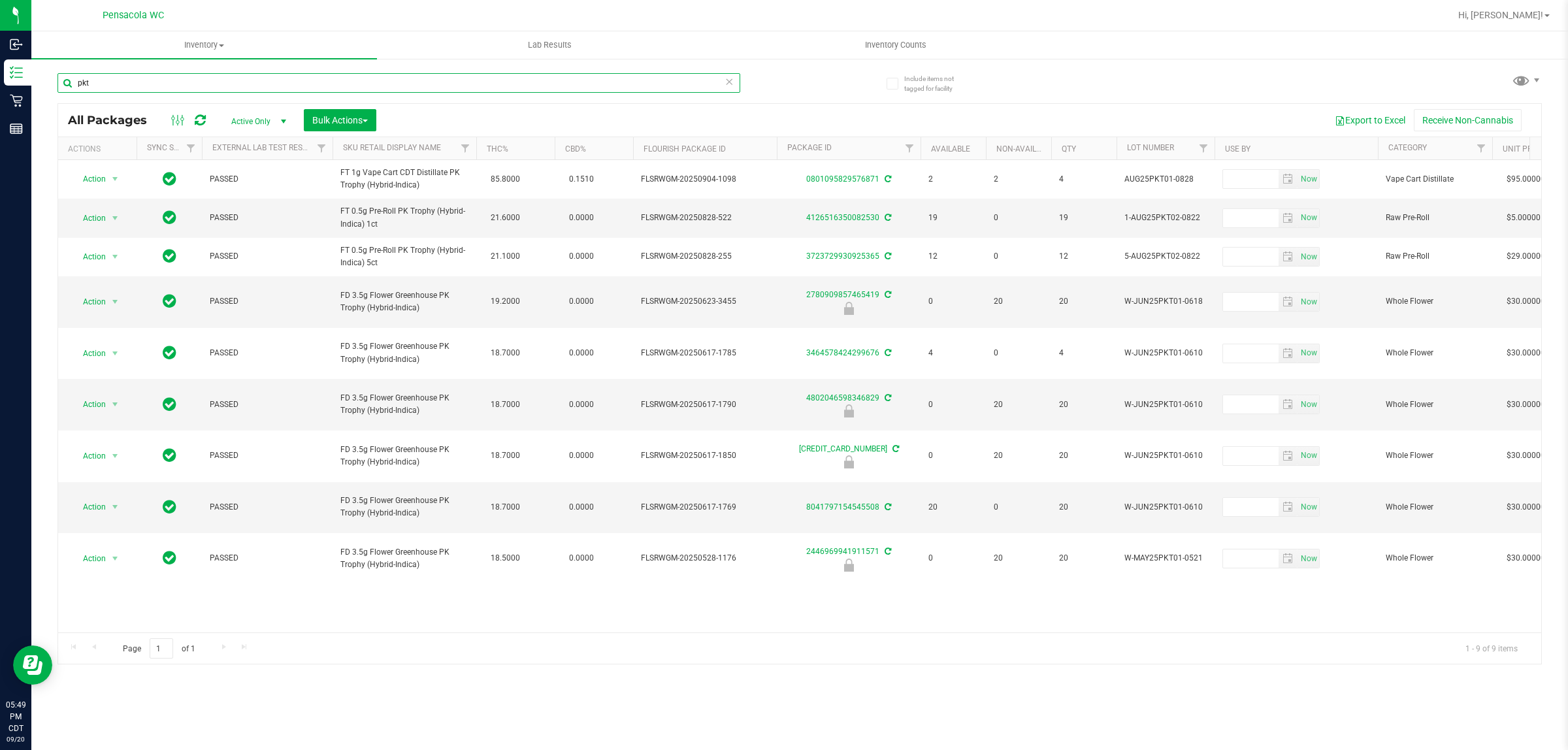
click at [205, 84] on input "pkt" at bounding box center [399, 83] width 683 height 20
paste input "FD 3.5g Flower Greenhouse PK Trophy (Hybrid-Indica)"
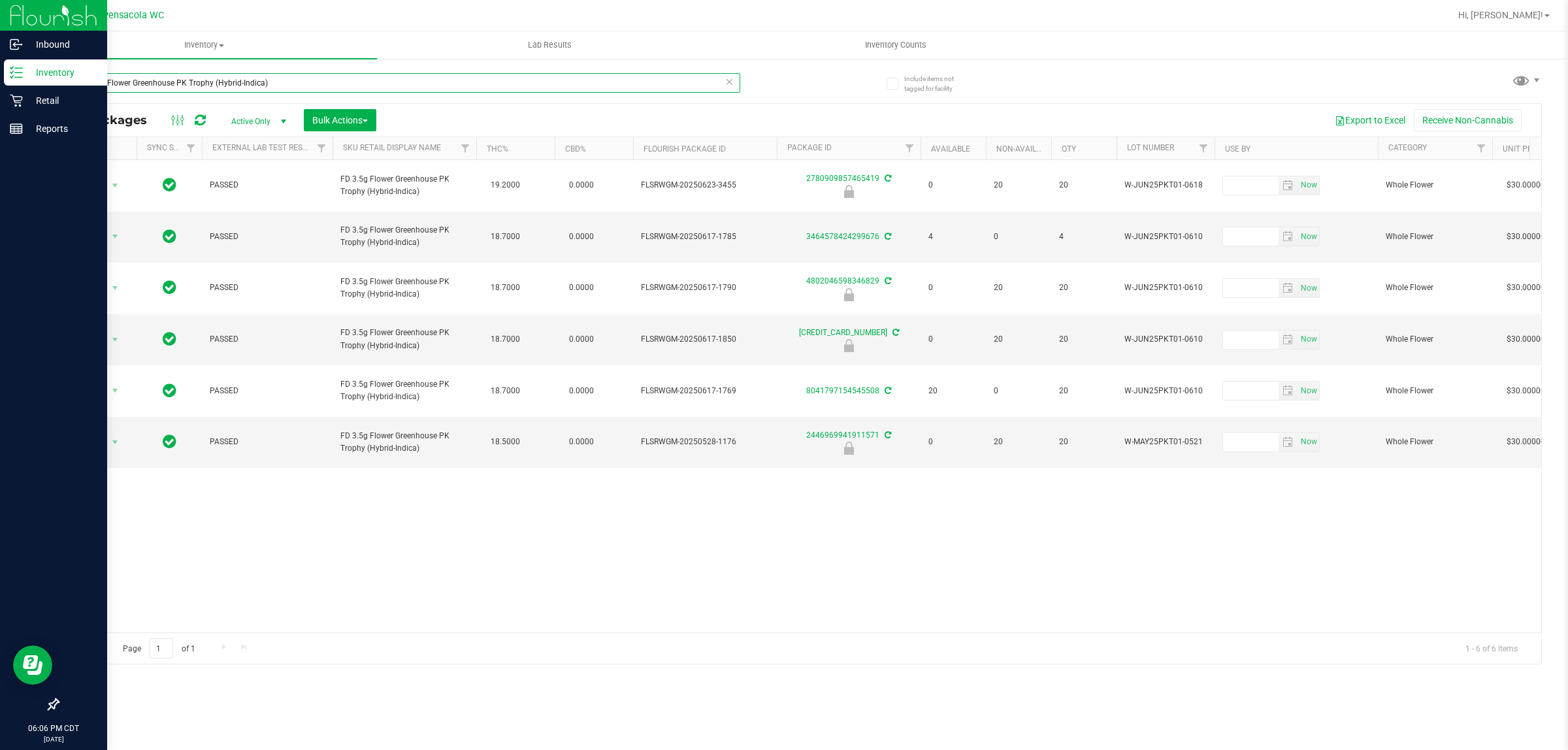
drag, startPoint x: 280, startPoint y: 83, endPoint x: 0, endPoint y: 168, distance: 292.6
click at [0, 168] on div "Inbound Inventory Retail Reports 06:06 PM CDT 09/20/2025 09/20 Pensacola WC Hi,…" at bounding box center [784, 375] width 1568 height 750
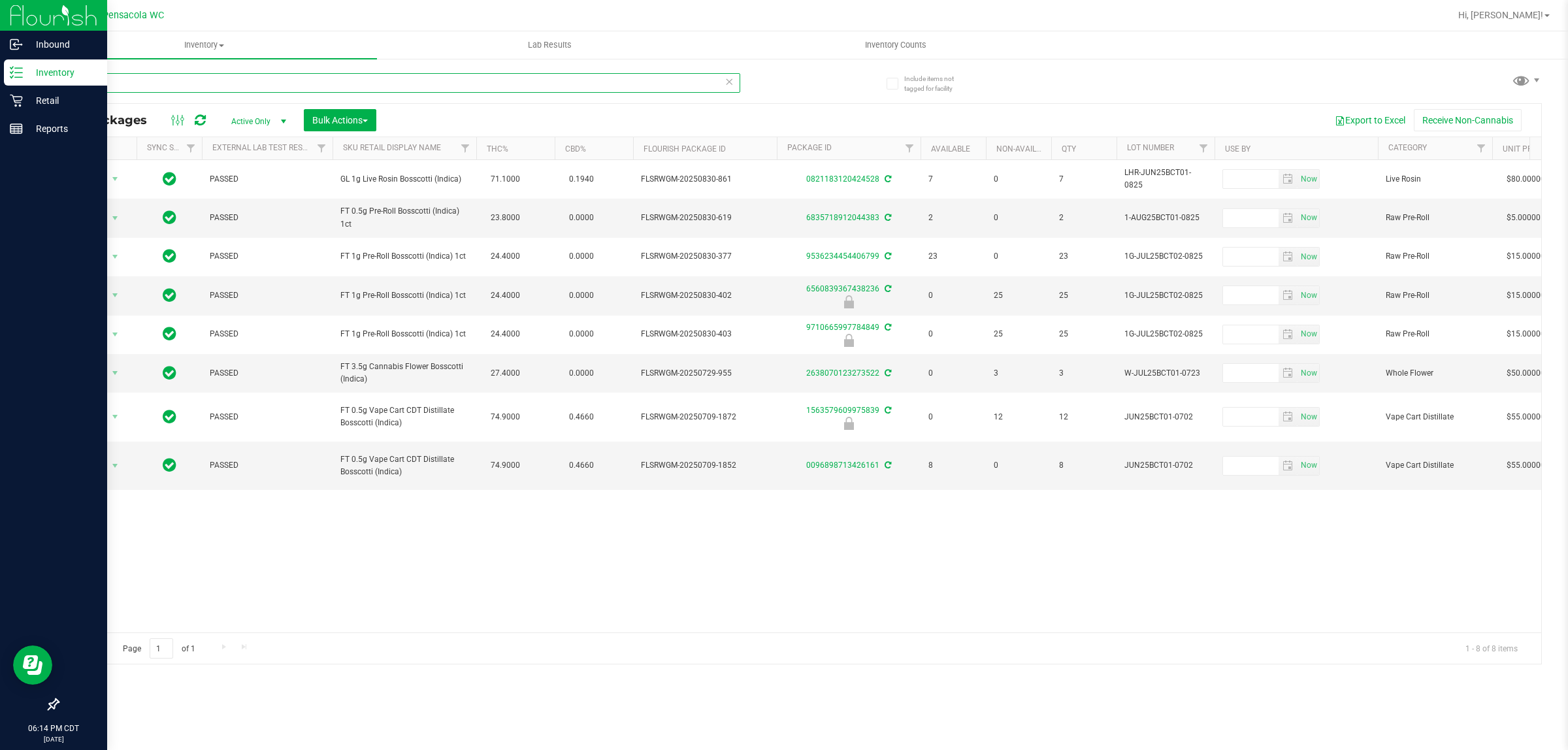
drag, startPoint x: 183, startPoint y: 81, endPoint x: 0, endPoint y: 142, distance: 192.9
click at [0, 142] on div "Inbound Inventory Retail Reports 06:14 PM CDT 09/20/2025 09/20 Pensacola WC Hi,…" at bounding box center [784, 375] width 1568 height 750
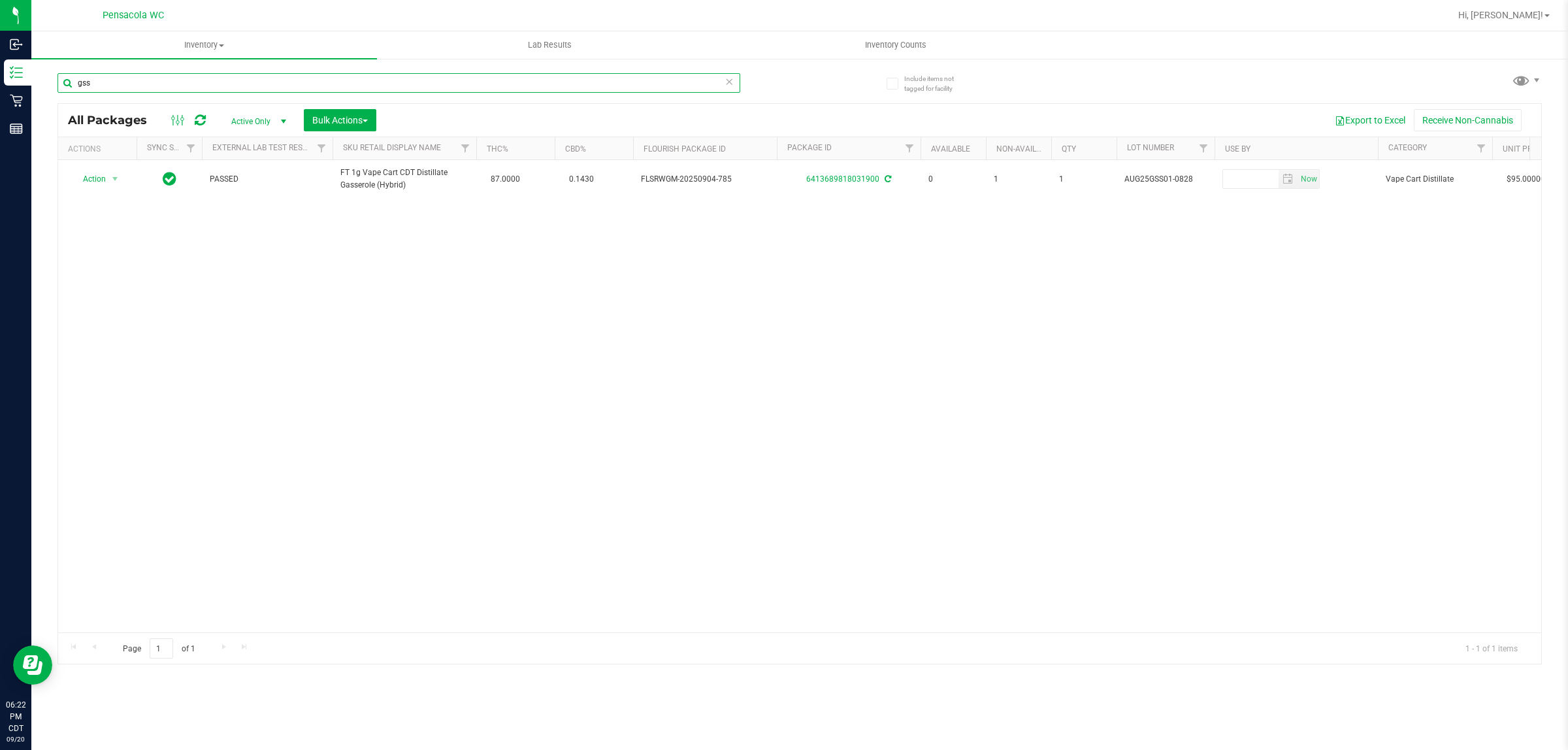
type input "gss"
